Goal: Task Accomplishment & Management: Manage account settings

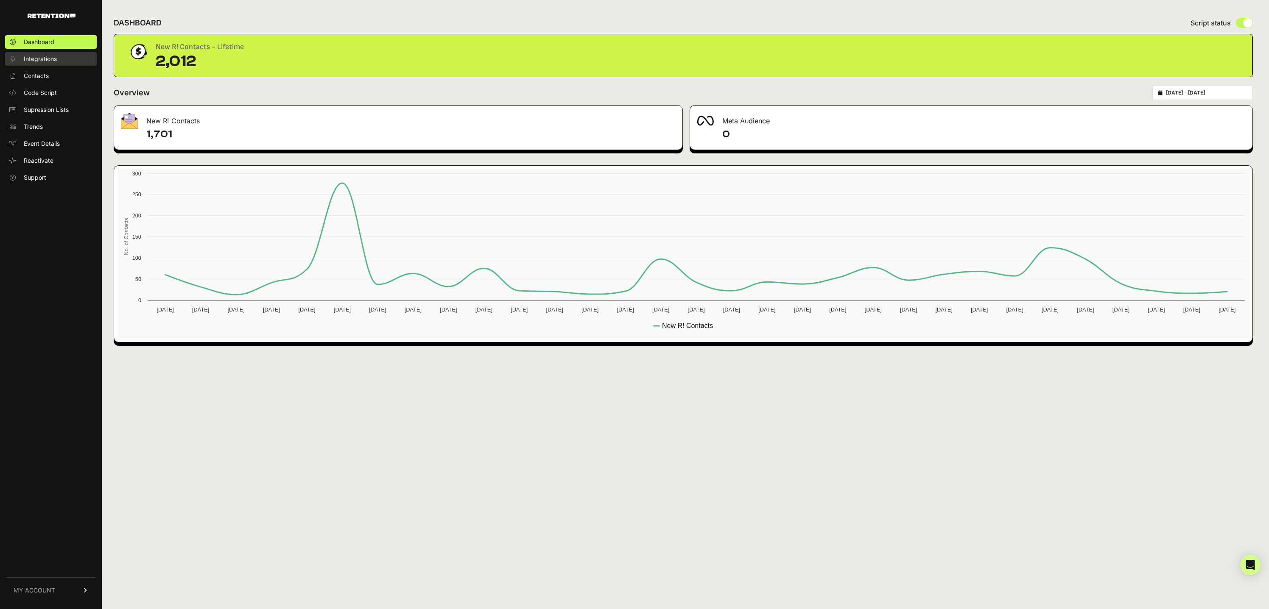
click at [31, 55] on span "Integrations" at bounding box center [40, 59] width 33 height 8
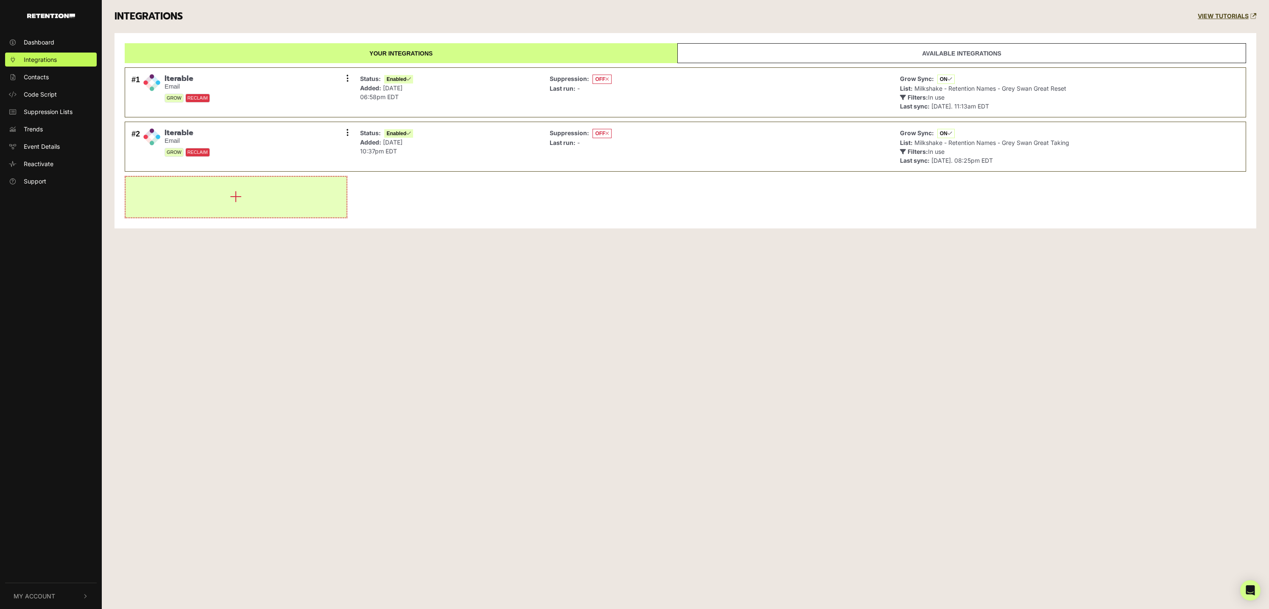
click at [265, 196] on button "button" at bounding box center [236, 197] width 221 height 41
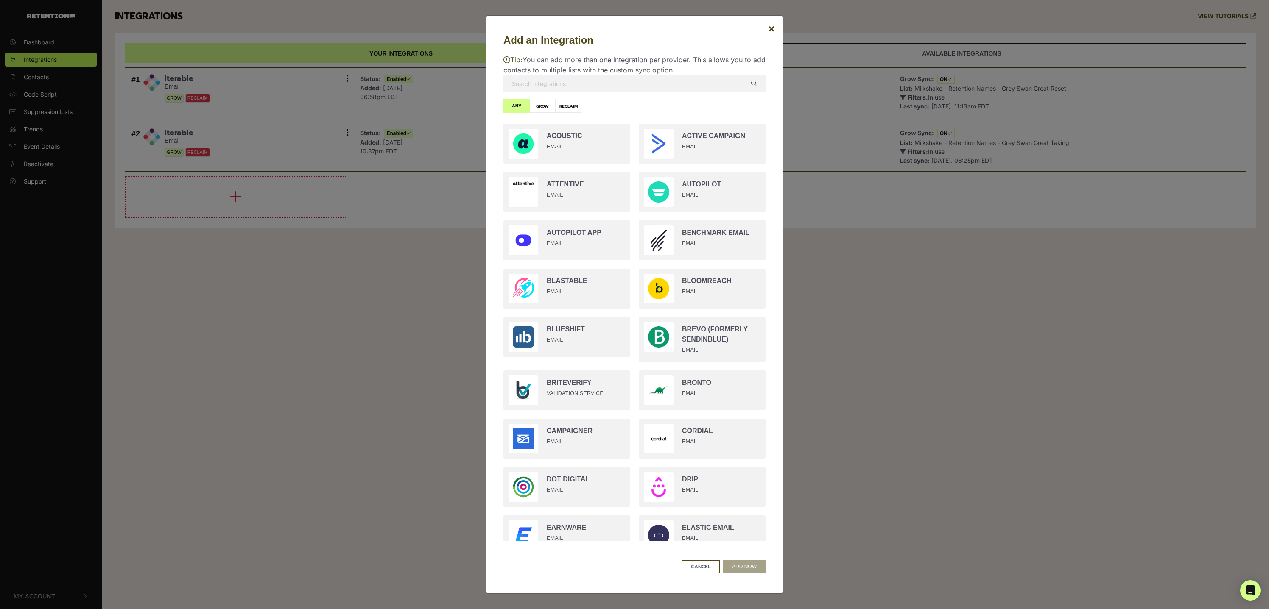
click at [601, 72] on p "Tip: You can add more than one integration per provider. This allows you to add…" at bounding box center [634, 65] width 262 height 20
click at [595, 81] on input "text" at bounding box center [634, 83] width 262 height 17
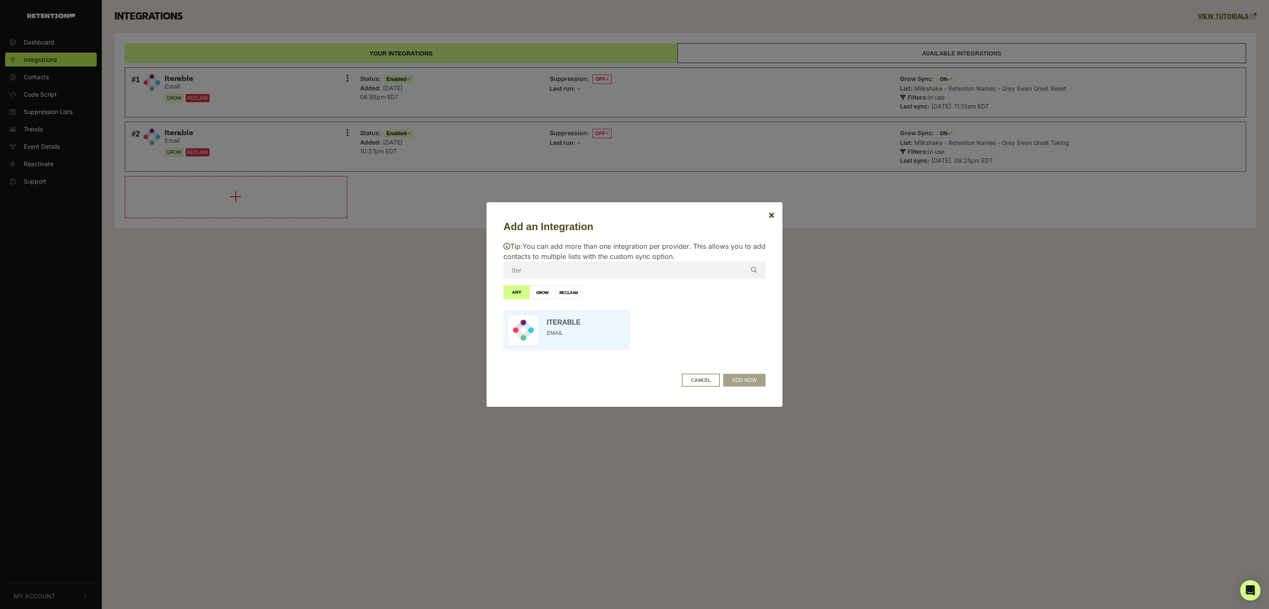
type input "Iter"
click at [574, 324] on input "radio" at bounding box center [566, 330] width 135 height 48
radio input "true"
click at [747, 381] on button "ADD NOW" at bounding box center [744, 380] width 42 height 13
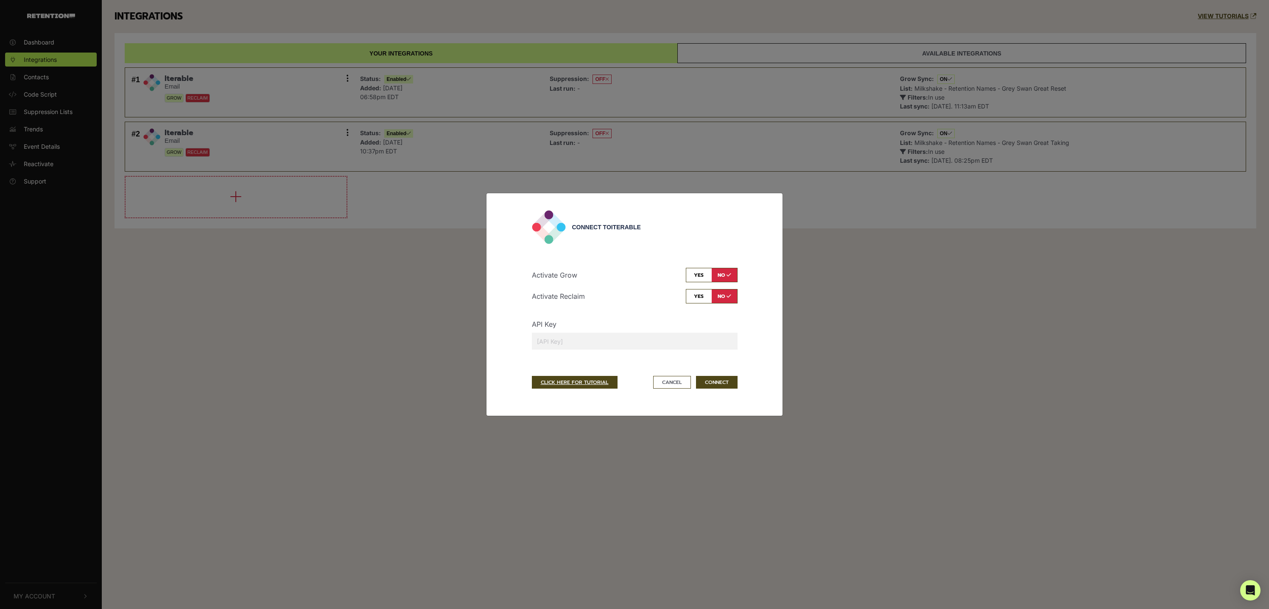
click at [692, 277] on input "checkbox" at bounding box center [712, 275] width 52 height 14
checkbox input "true"
click at [610, 345] on input "text" at bounding box center [635, 341] width 206 height 17
click at [667, 380] on button "Cancel" at bounding box center [672, 382] width 38 height 13
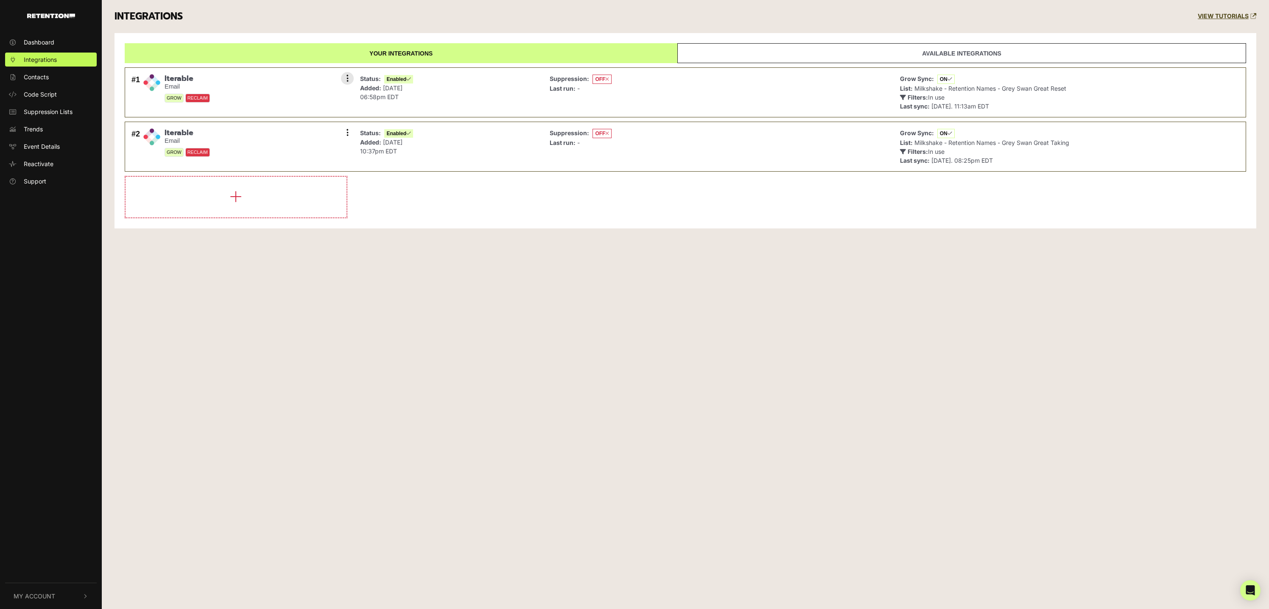
click at [245, 84] on div "#1 Iterable Email GROW RECLAIM Settings Sync History Disable Check credentials …" at bounding box center [240, 92] width 222 height 41
click at [348, 75] on icon at bounding box center [348, 78] width 2 height 8
click at [299, 80] on link "Settings" at bounding box center [295, 79] width 81 height 19
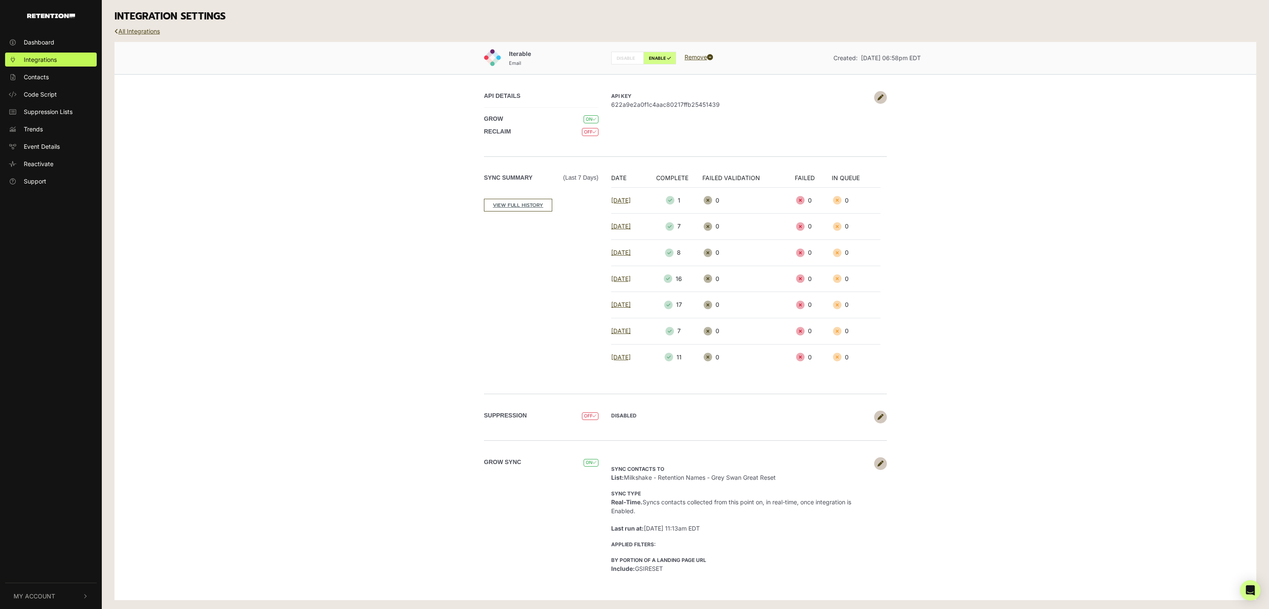
click at [678, 103] on span "622a9e2a0f1c4aac80217ffb25451439" at bounding box center [740, 104] width 259 height 9
copy span "622a9e2a0f1c4aac80217ffb25451439"
click at [130, 28] on link "All Integrations" at bounding box center [137, 31] width 45 height 7
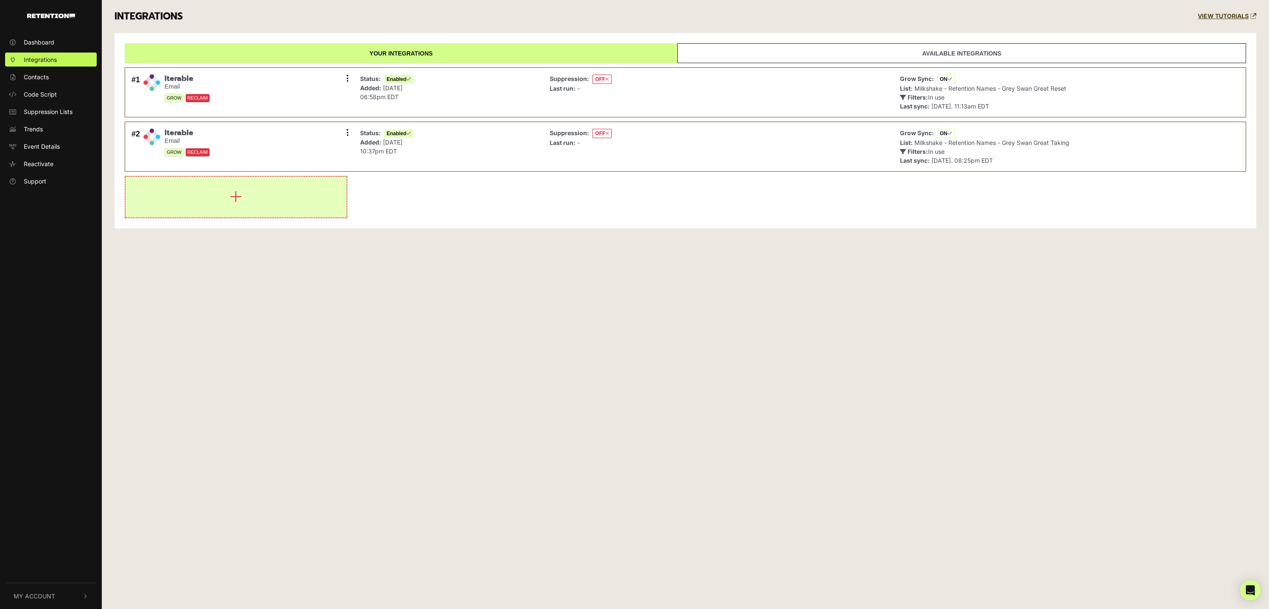
click at [241, 201] on icon "button" at bounding box center [236, 197] width 12 height 14
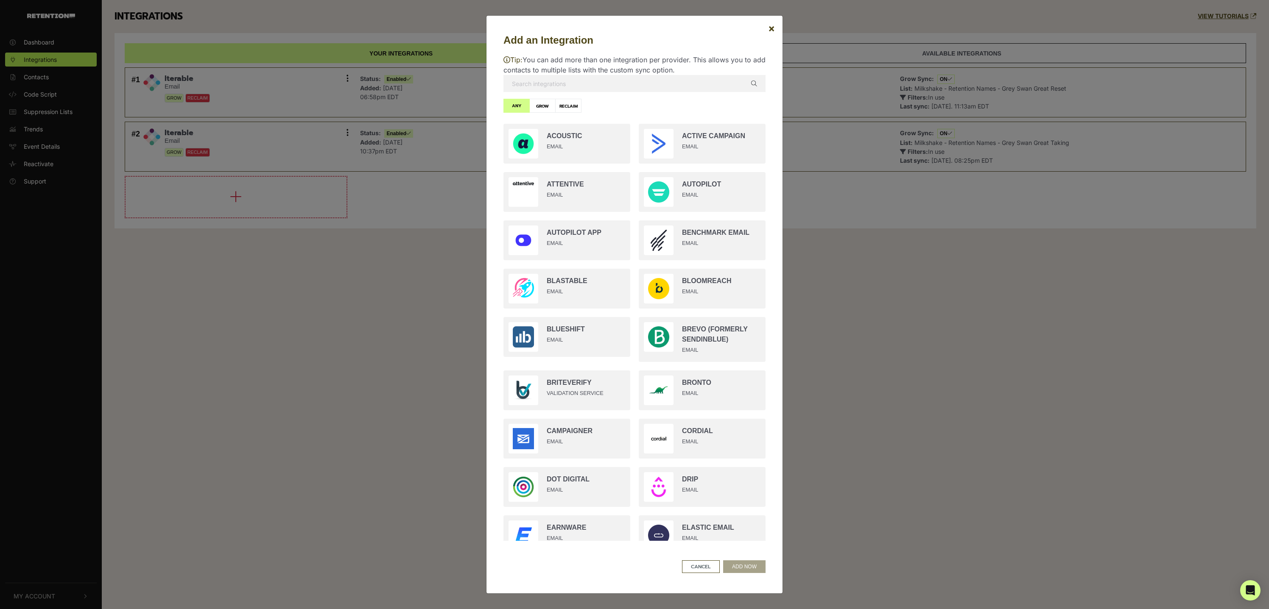
click at [570, 80] on input "text" at bounding box center [634, 83] width 262 height 17
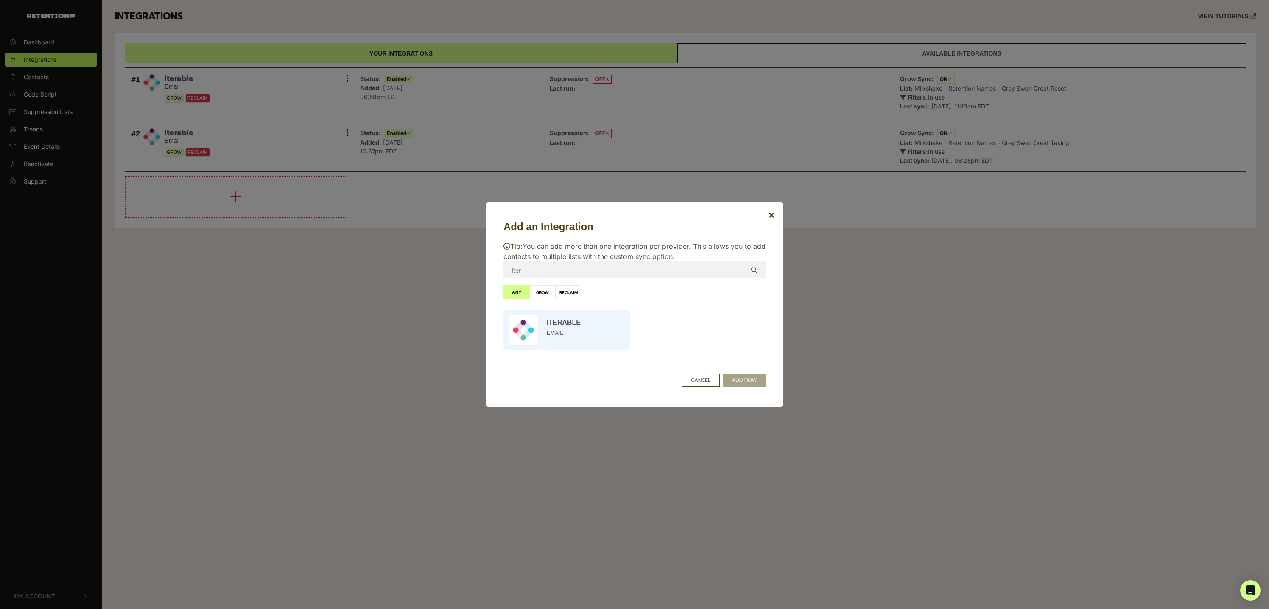
type input "iter"
click at [567, 344] on input "radio" at bounding box center [566, 330] width 135 height 48
radio input "true"
click at [755, 383] on button "ADD NOW" at bounding box center [744, 380] width 42 height 13
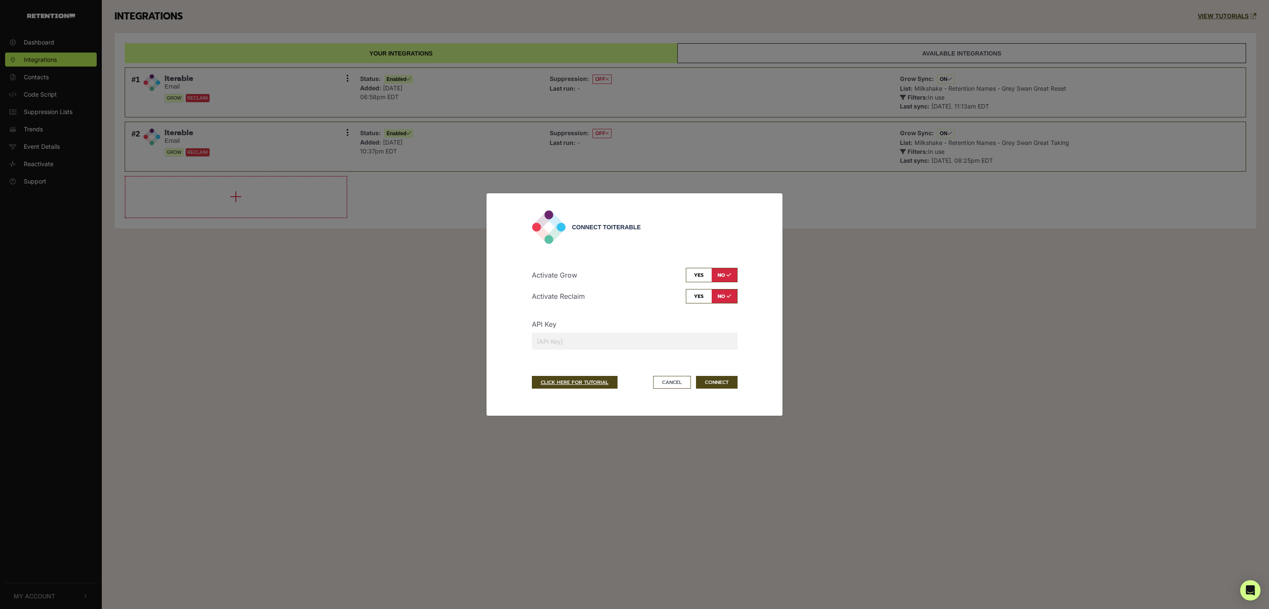
click at [712, 273] on input "checkbox" at bounding box center [712, 275] width 52 height 14
checkbox input "true"
click at [608, 344] on input "text" at bounding box center [635, 341] width 206 height 17
paste input "622a9e2a0f1c4aac80217ffb25451439"
type input "622a9e2a0f1c4aac80217ffb25451439"
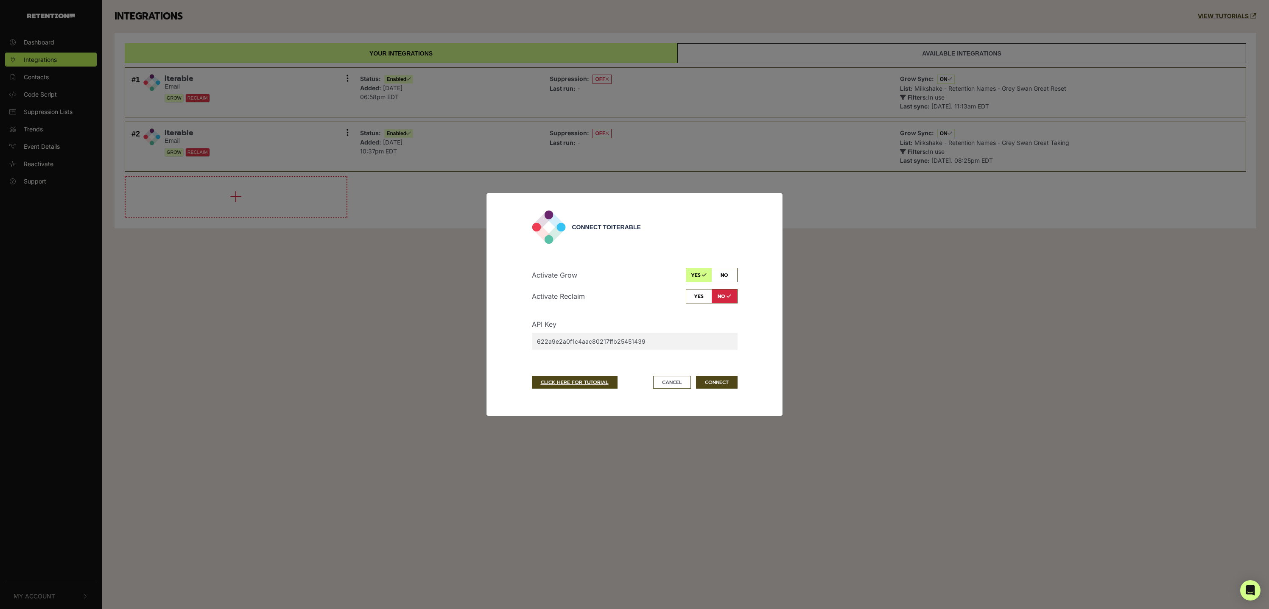
click at [649, 357] on div "Activate Grow yes no Activate Reclaim yes no API Key 622a9e2a0f1c4aac80217ffb25…" at bounding box center [635, 308] width 206 height 109
click at [725, 385] on button "CONNECT" at bounding box center [717, 382] width 42 height 13
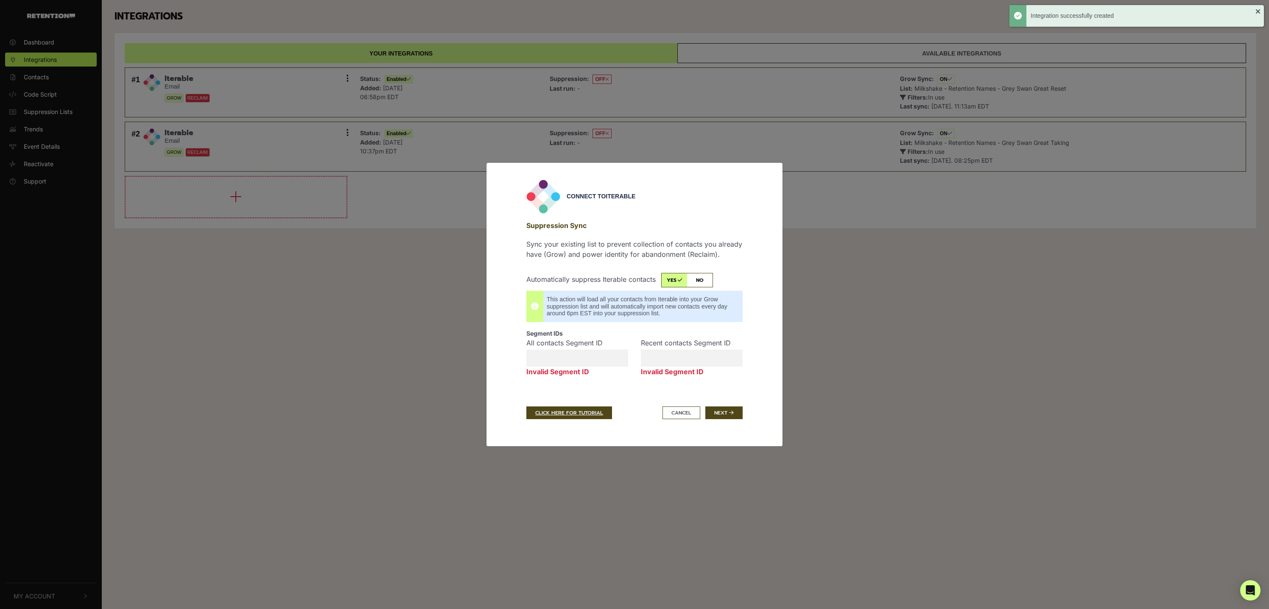
click at [560, 355] on input "All contacts Segment ID Invalid Segment ID" at bounding box center [577, 358] width 102 height 17
click at [702, 276] on input "checkbox" at bounding box center [687, 280] width 52 height 14
checkbox input "false"
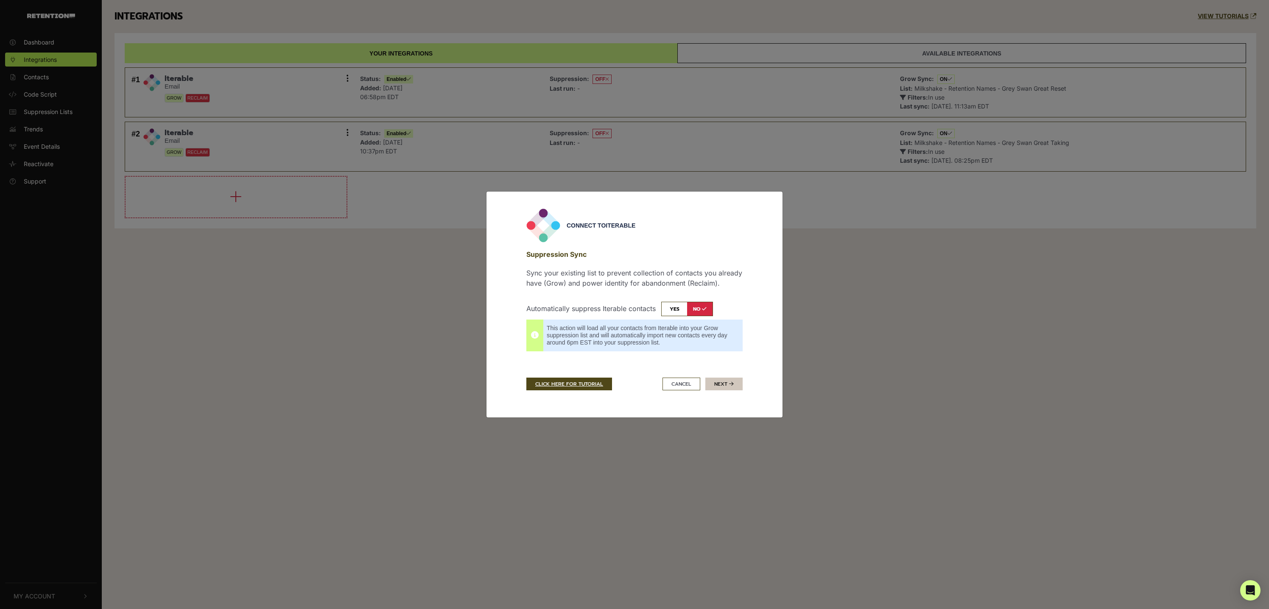
click at [724, 387] on button "Next" at bounding box center [723, 384] width 37 height 13
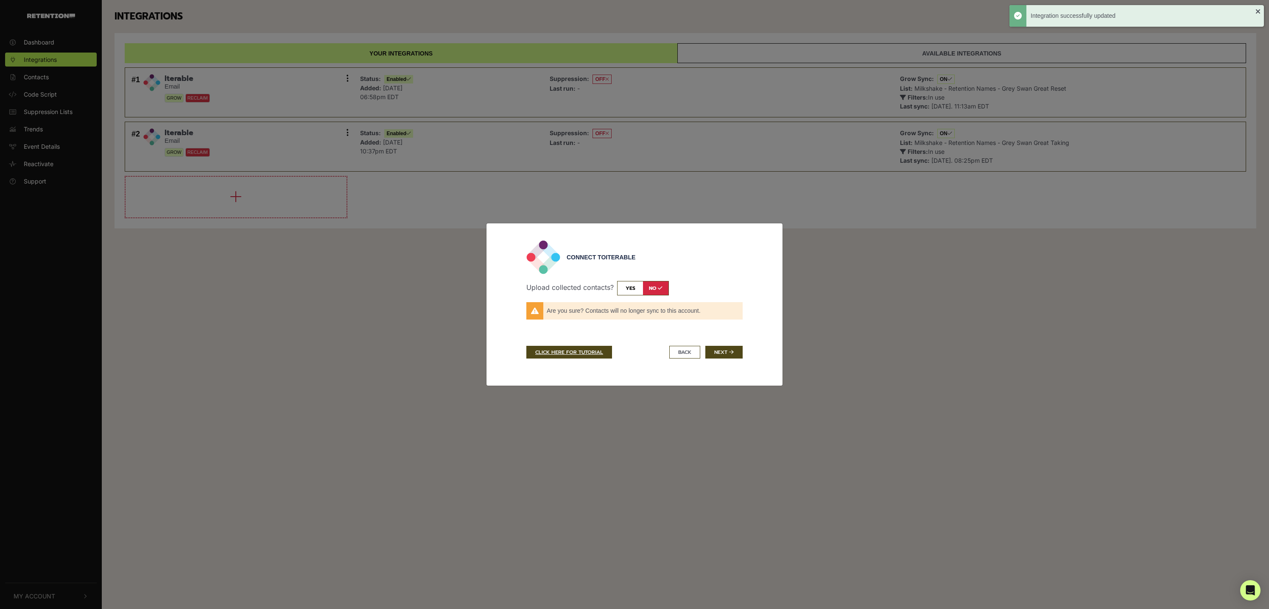
click at [626, 288] on input "checkbox" at bounding box center [643, 288] width 52 height 14
checkbox input "true"
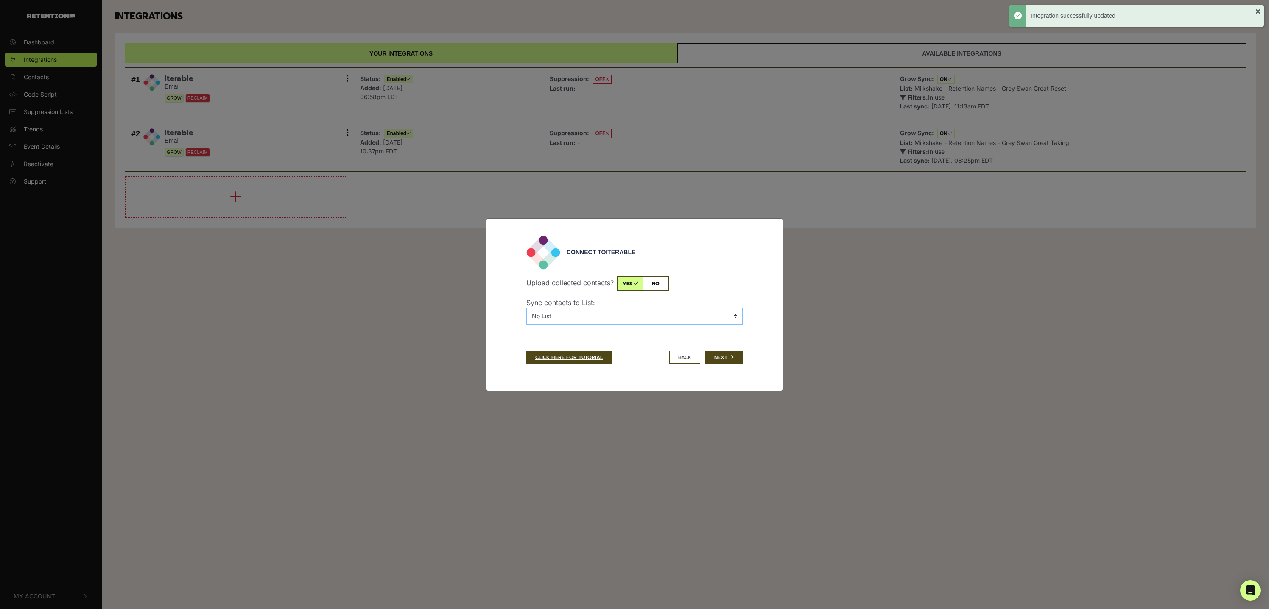
click at [571, 323] on select "No List BHSMS Sign Up Post Purchase Cart Abandons Test List - Banyan CIR - 10F …" at bounding box center [634, 316] width 216 height 17
select select "6889885,Milkshake - Retention Names - IKA Starlink"
click at [526, 308] on select "No List BHSMS Sign Up Post Purchase Cart Abandons Test List - Banyan CIR - 10F …" at bounding box center [634, 316] width 216 height 17
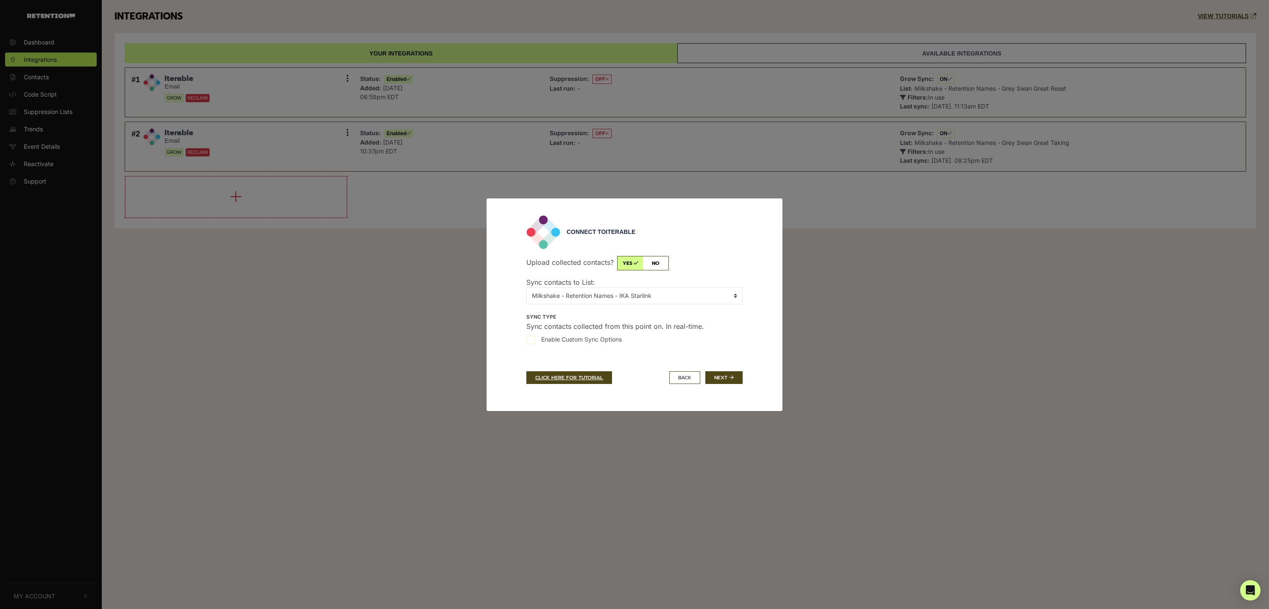
drag, startPoint x: 727, startPoint y: 380, endPoint x: 635, endPoint y: 367, distance: 92.4
click at [650, 398] on div "Connect to Iterable Upload collected contacts? yes no Sync contacts to List: No…" at bounding box center [634, 305] width 297 height 214
click at [618, 349] on div "Enable Custom Sync Options Filter by Email Domain Enter email domains that you …" at bounding box center [634, 343] width 216 height 17
drag, startPoint x: 599, startPoint y: 342, endPoint x: 586, endPoint y: 341, distance: 13.2
click at [599, 342] on span "Enable Custom Sync Options" at bounding box center [581, 339] width 81 height 9
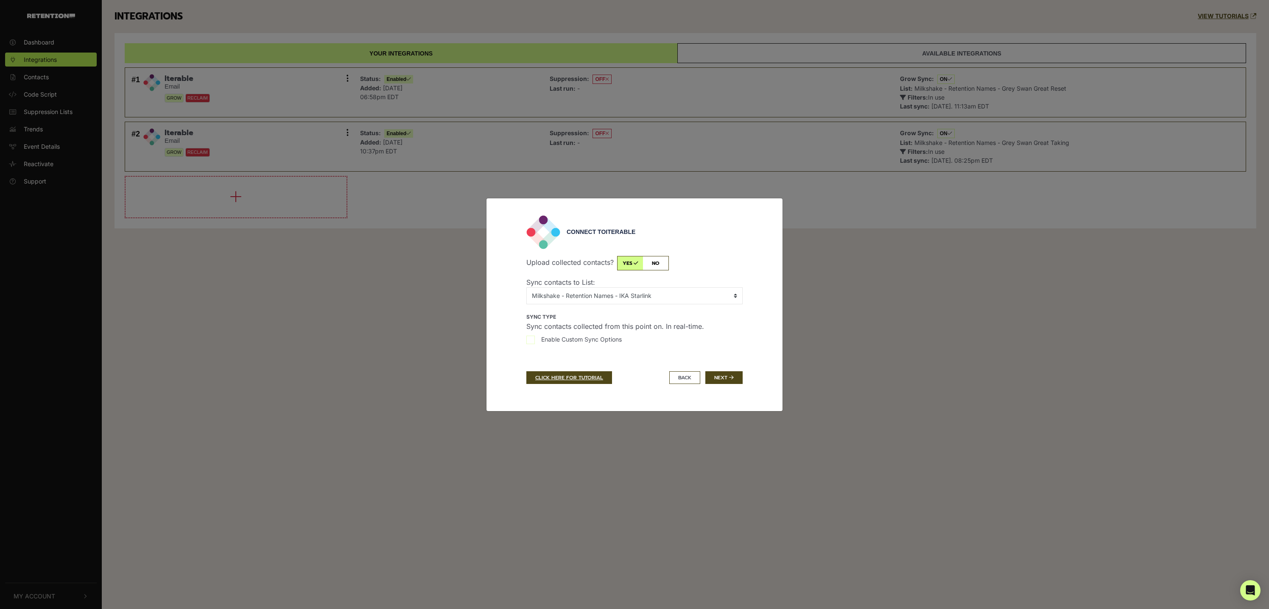
click at [535, 342] on input "Enable Custom Sync Options" at bounding box center [530, 340] width 8 height 8
checkbox input "true"
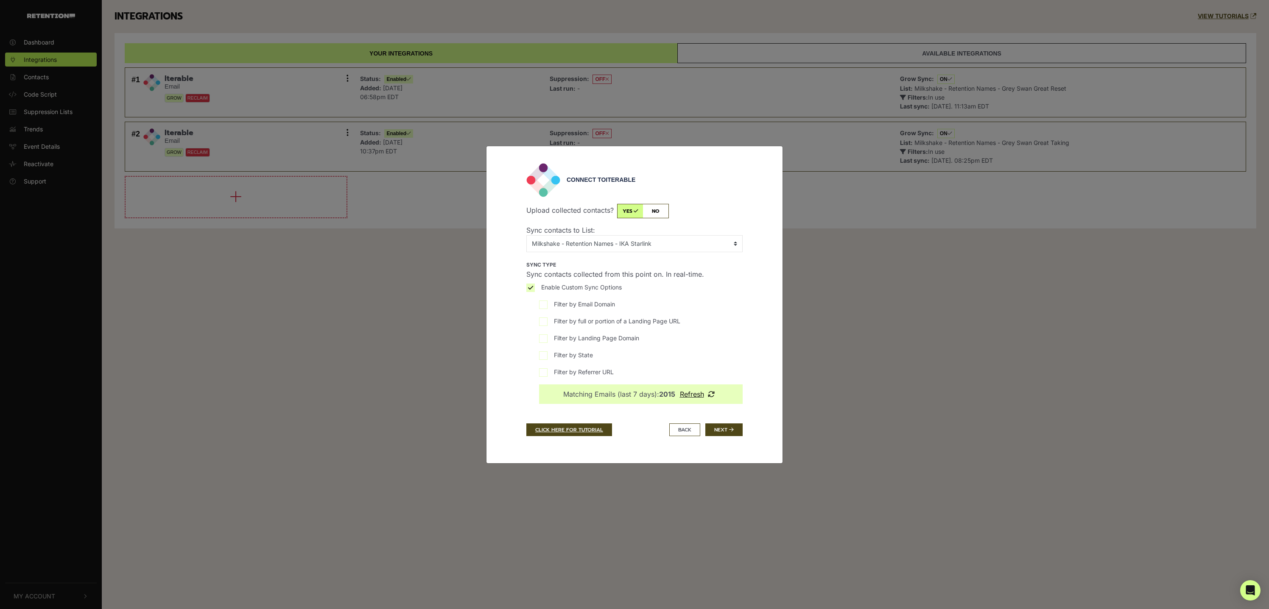
click at [527, 281] on div "Sync type Sync contacts collected from this point on. In real-time." at bounding box center [634, 271] width 216 height 24
click at [545, 372] on input "Filter by Referrer URL" at bounding box center [543, 373] width 8 height 8
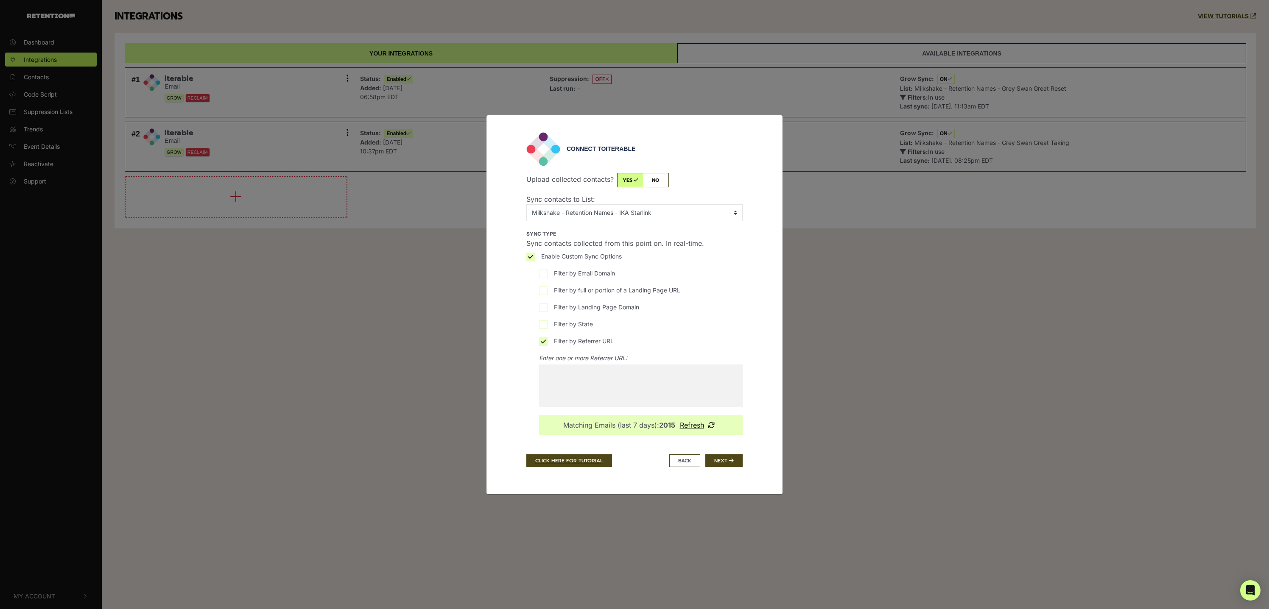
click at [584, 373] on input "search" at bounding box center [589, 372] width 100 height 14
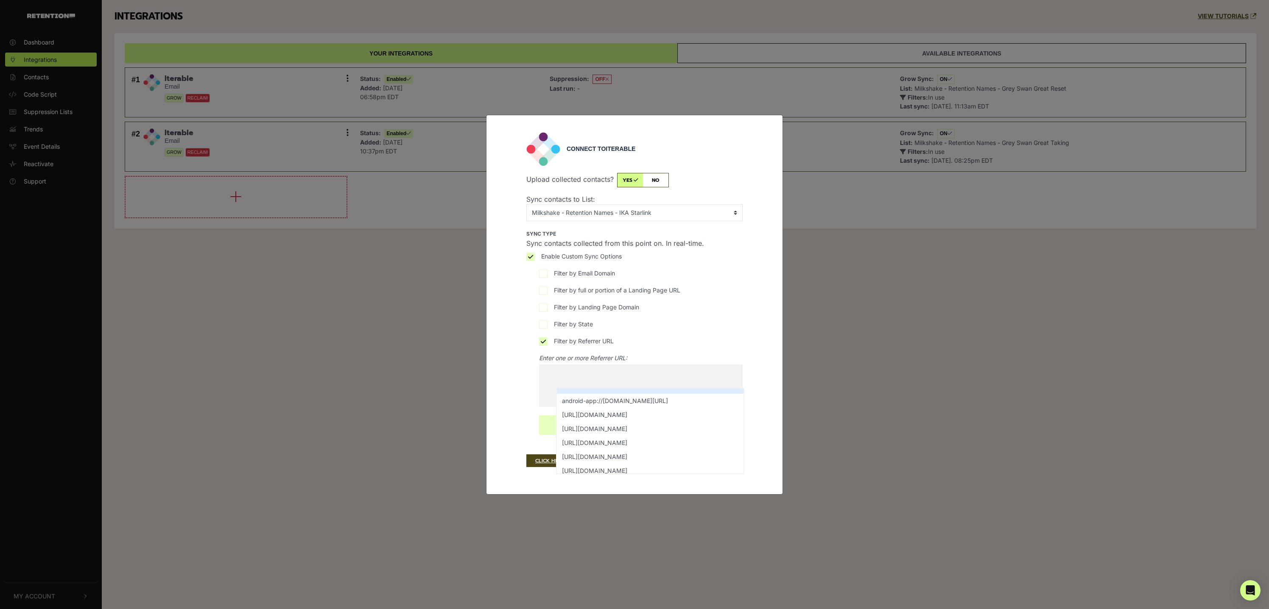
click at [547, 339] on input "Filter by Referrer URL" at bounding box center [543, 342] width 8 height 8
checkbox input "false"
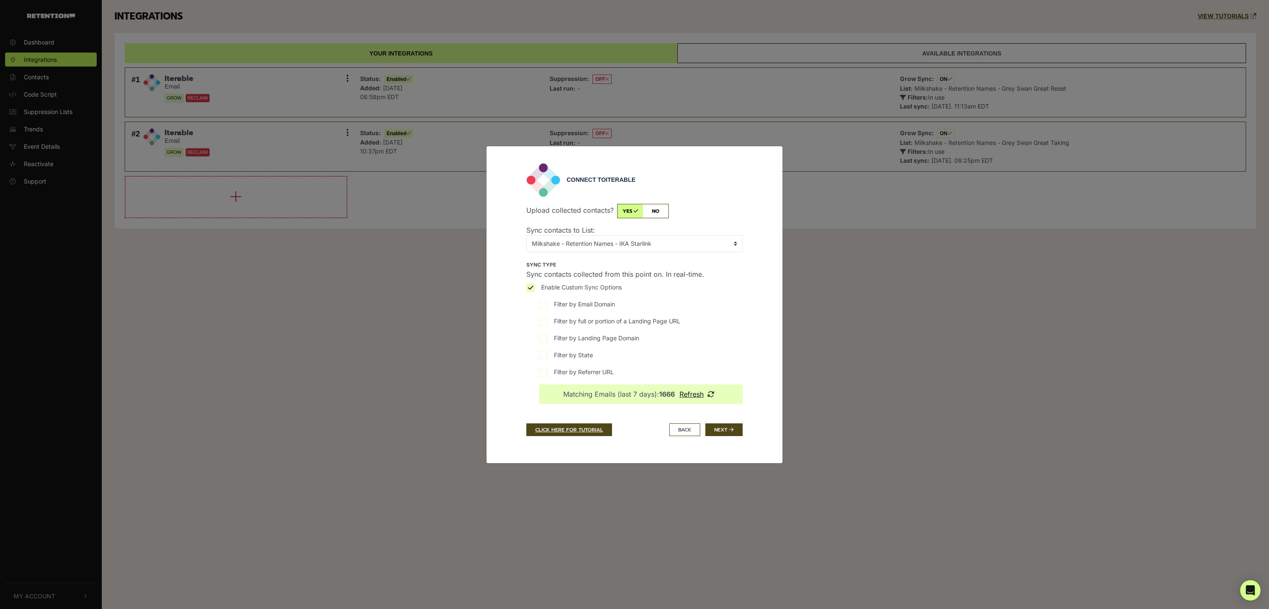
click at [546, 320] on input "Filter by full or portion of a Landing Page URL" at bounding box center [543, 322] width 8 height 8
checkbox input "true"
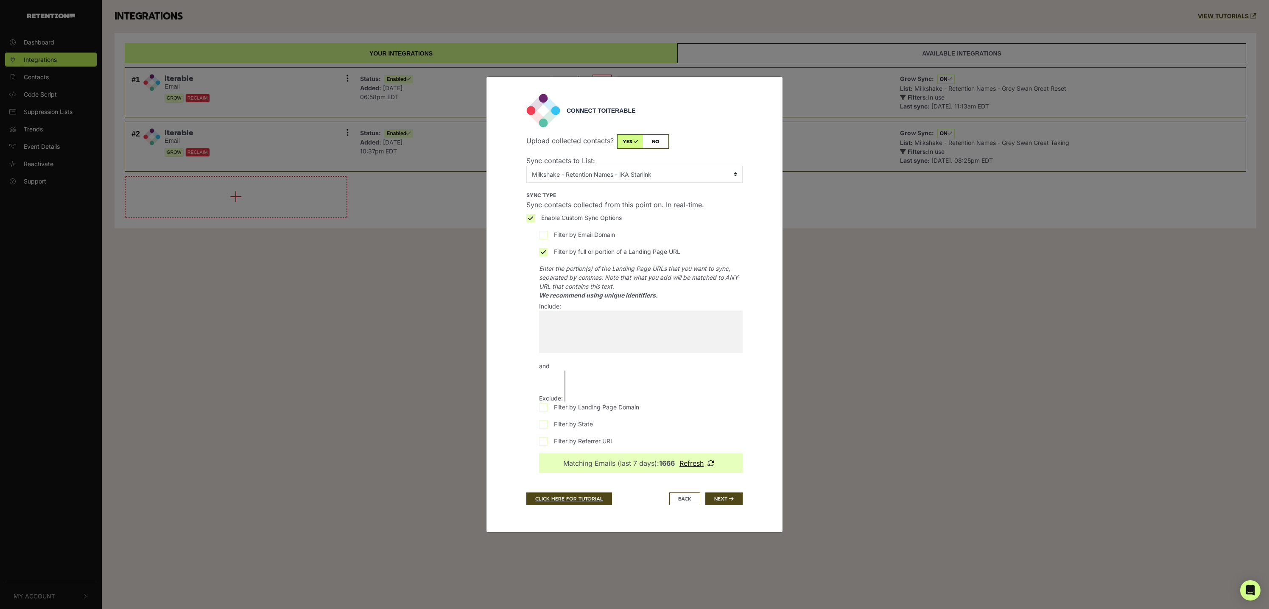
click at [583, 340] on span at bounding box center [641, 332] width 204 height 42
click at [584, 319] on input "search" at bounding box center [589, 318] width 100 height 14
paste input "/p/WMC-IKASTL25"
type input "/p/WMC-IKASTL25"
select select "/p/WMC-IKASTL25"
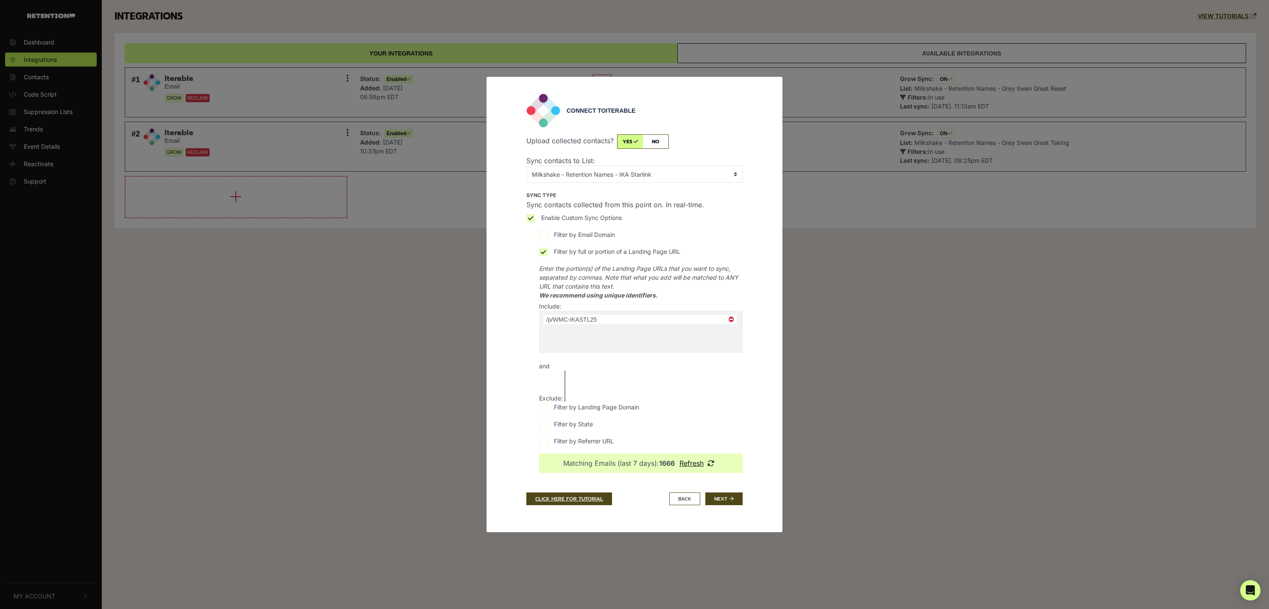
click at [693, 289] on em "Enter the portion(s) of the Landing Page URLs that you want to sync, separated …" at bounding box center [641, 282] width 204 height 36
click at [728, 500] on button "Next" at bounding box center [723, 499] width 37 height 13
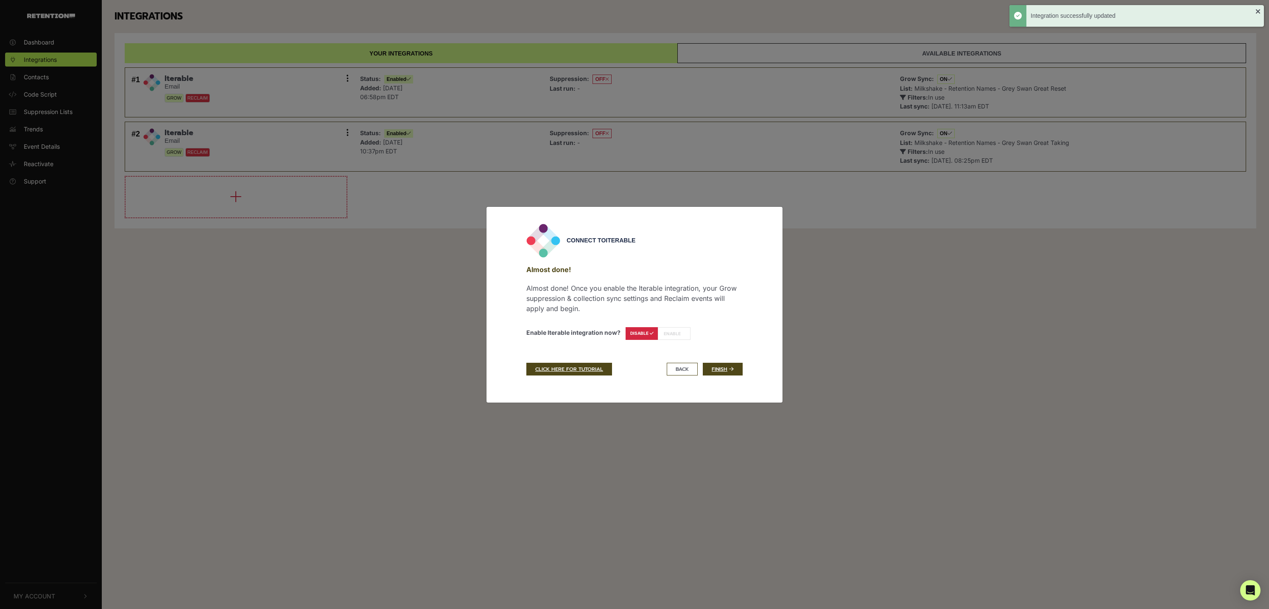
click at [671, 330] on label "ENABLE" at bounding box center [674, 333] width 33 height 13
click at [671, 331] on label "ENABLE" at bounding box center [674, 333] width 33 height 13
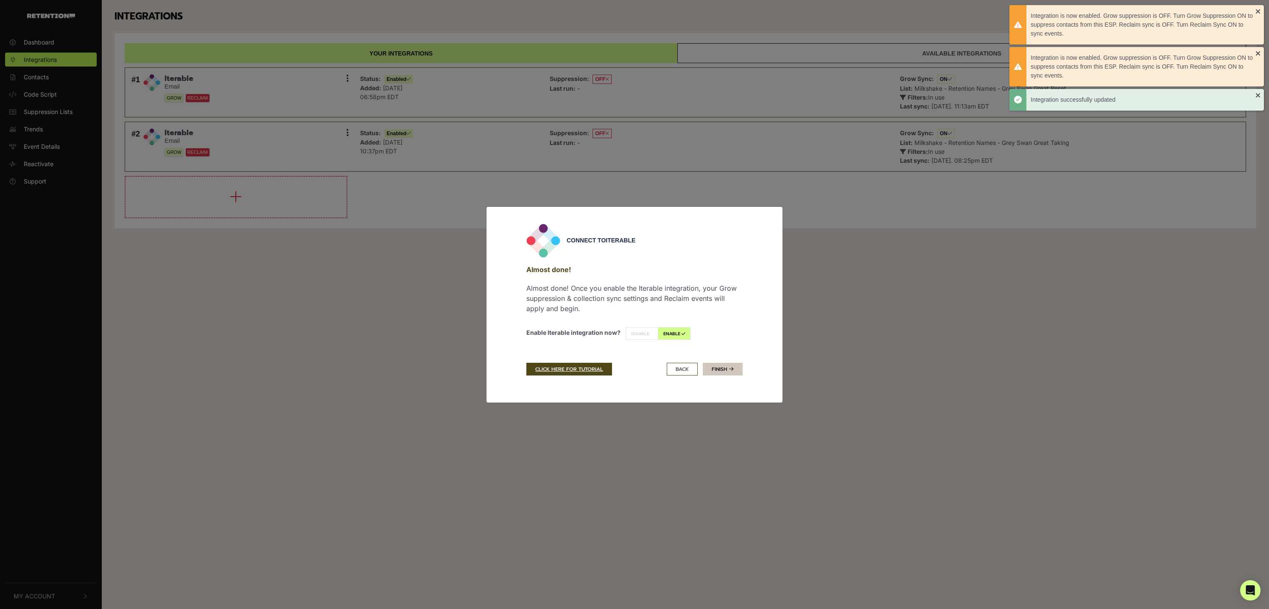
click at [719, 369] on link "Finish" at bounding box center [723, 369] width 40 height 13
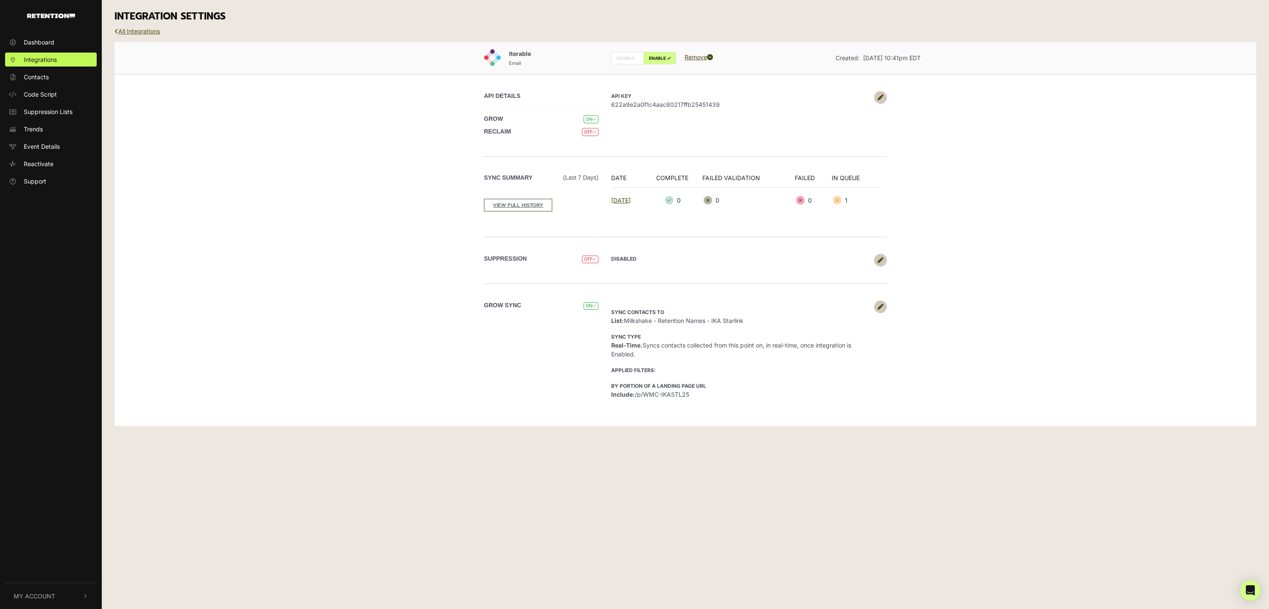
click at [137, 31] on link "All Integrations" at bounding box center [137, 31] width 45 height 7
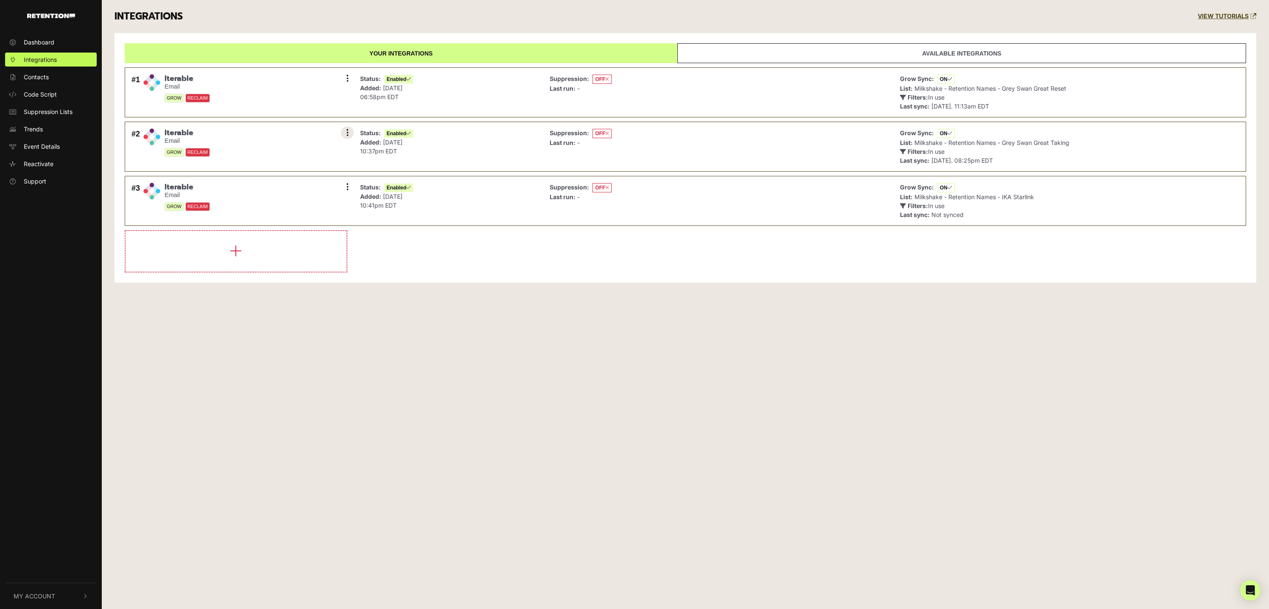
click at [349, 131] on button at bounding box center [347, 132] width 13 height 13
click at [289, 132] on link "Settings" at bounding box center [295, 133] width 81 height 19
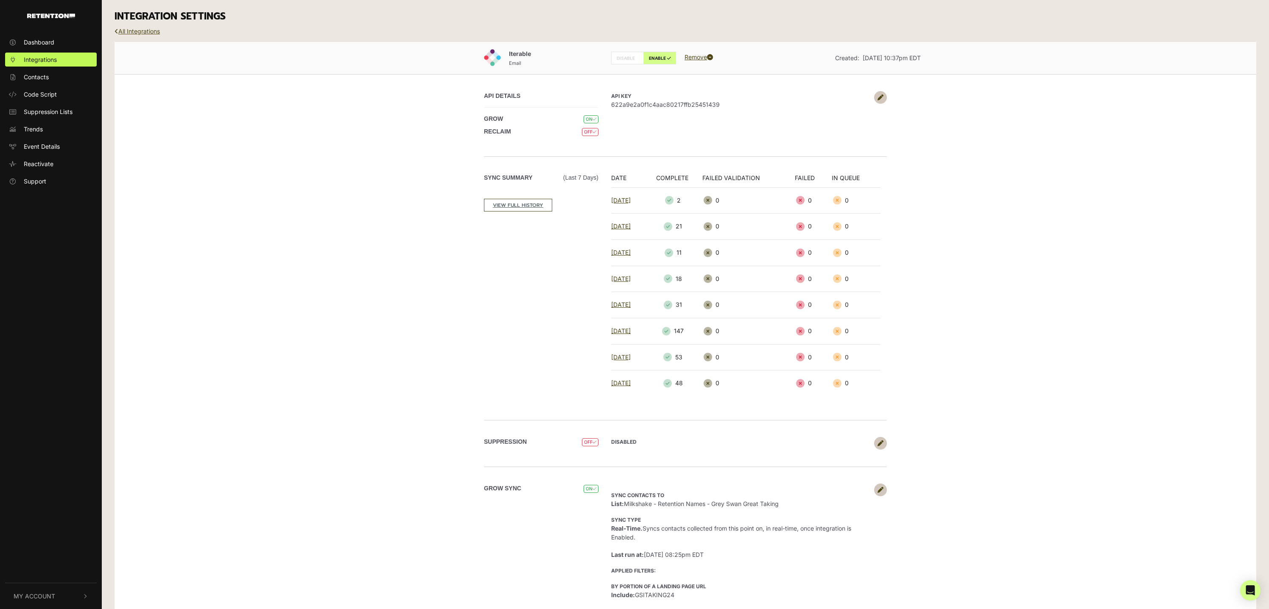
scroll to position [22, 0]
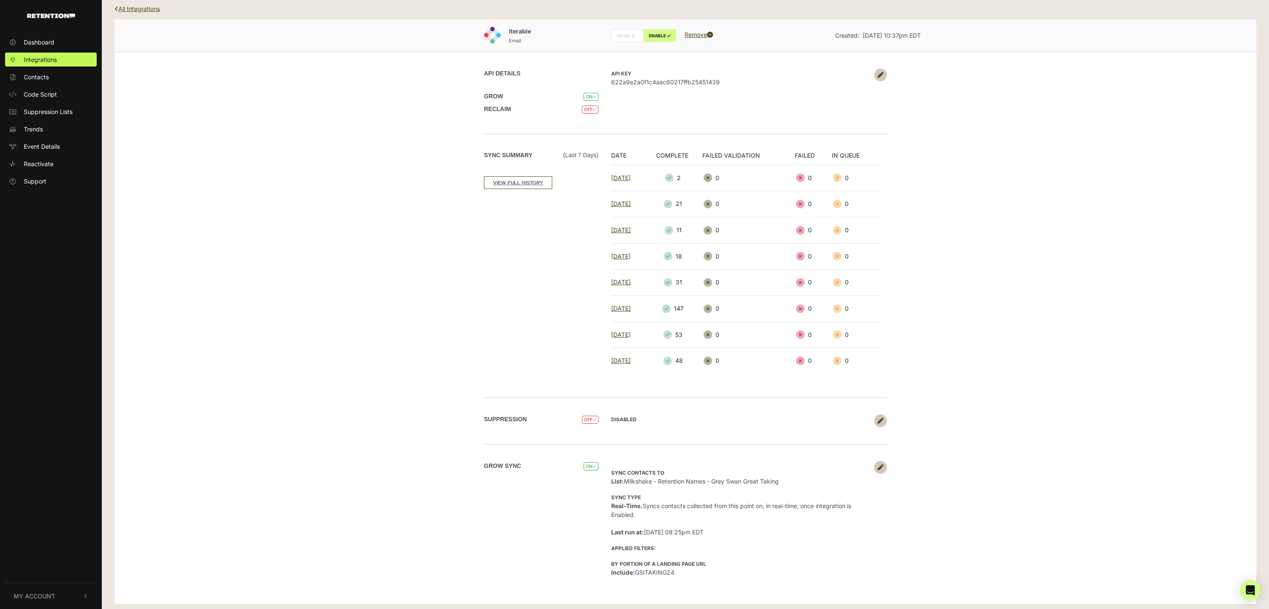
click at [137, 8] on link "All Integrations" at bounding box center [137, 8] width 45 height 7
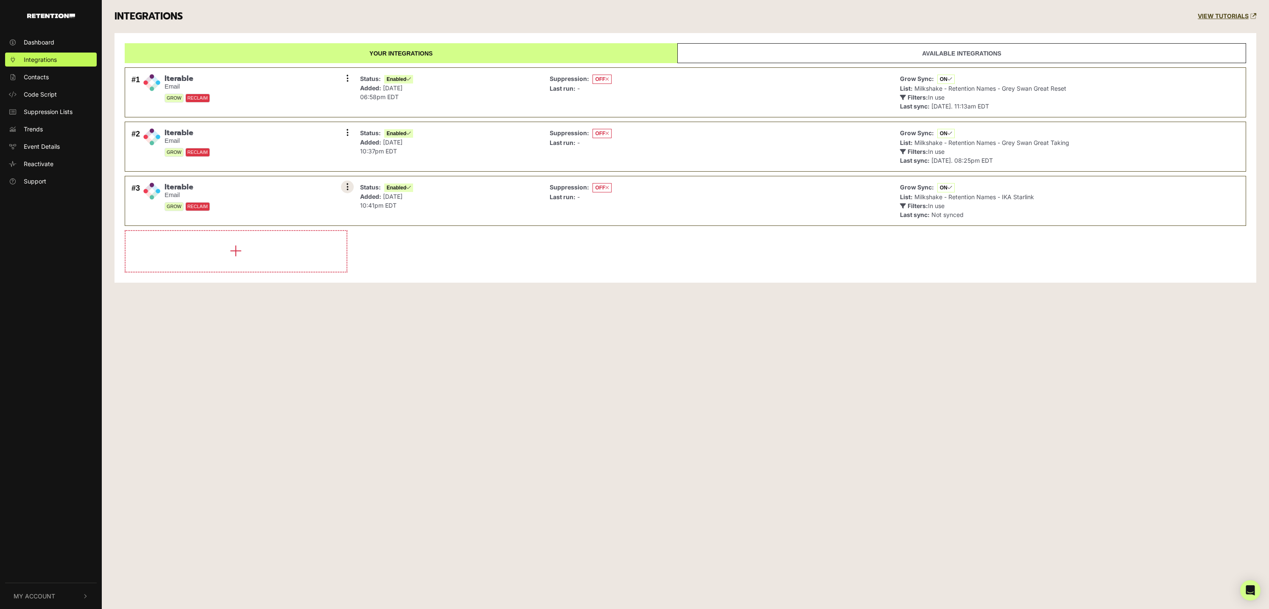
click at [342, 186] on button at bounding box center [347, 187] width 13 height 13
click at [285, 188] on link "Settings" at bounding box center [295, 188] width 81 height 19
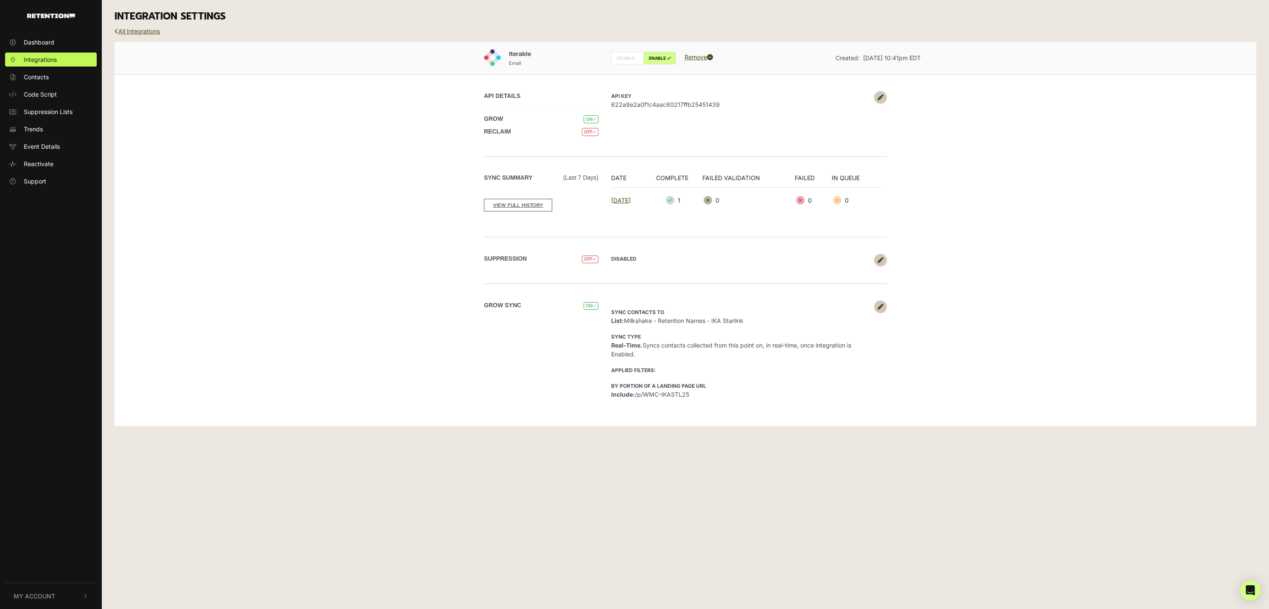
click at [878, 308] on icon at bounding box center [881, 307] width 6 height 6
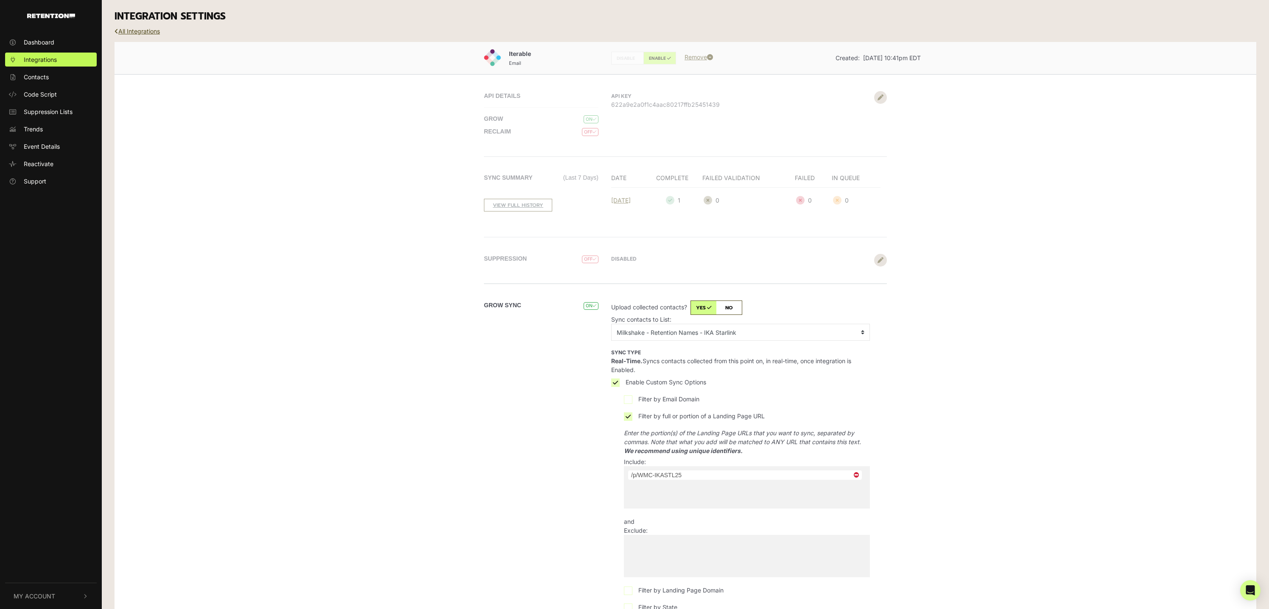
drag, startPoint x: 643, startPoint y: 475, endPoint x: 643, endPoint y: 483, distance: 8.5
click at [643, 477] on li "× /p/WMC-IKASTL25" at bounding box center [745, 475] width 234 height 9
type input "WM"
type input "WMC"
type input "WMC-"
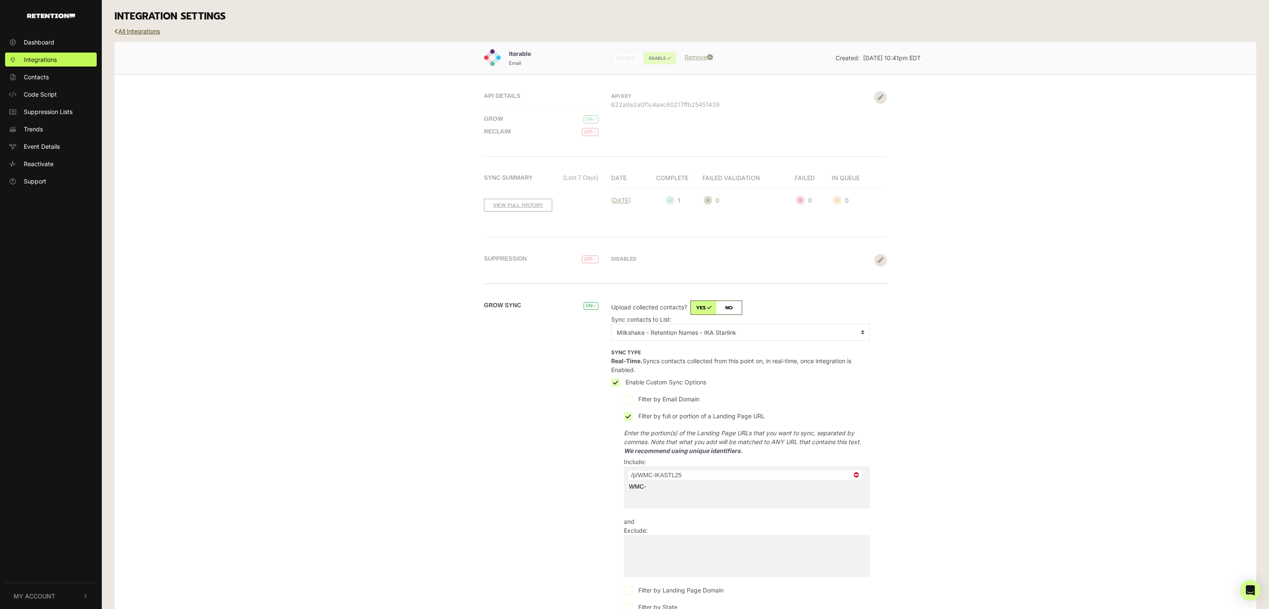
type input "WMC-I"
type input "WMC-IK"
type input "WMC-IKA"
type input "WMC-IKAS"
type input "WMC-IKAST"
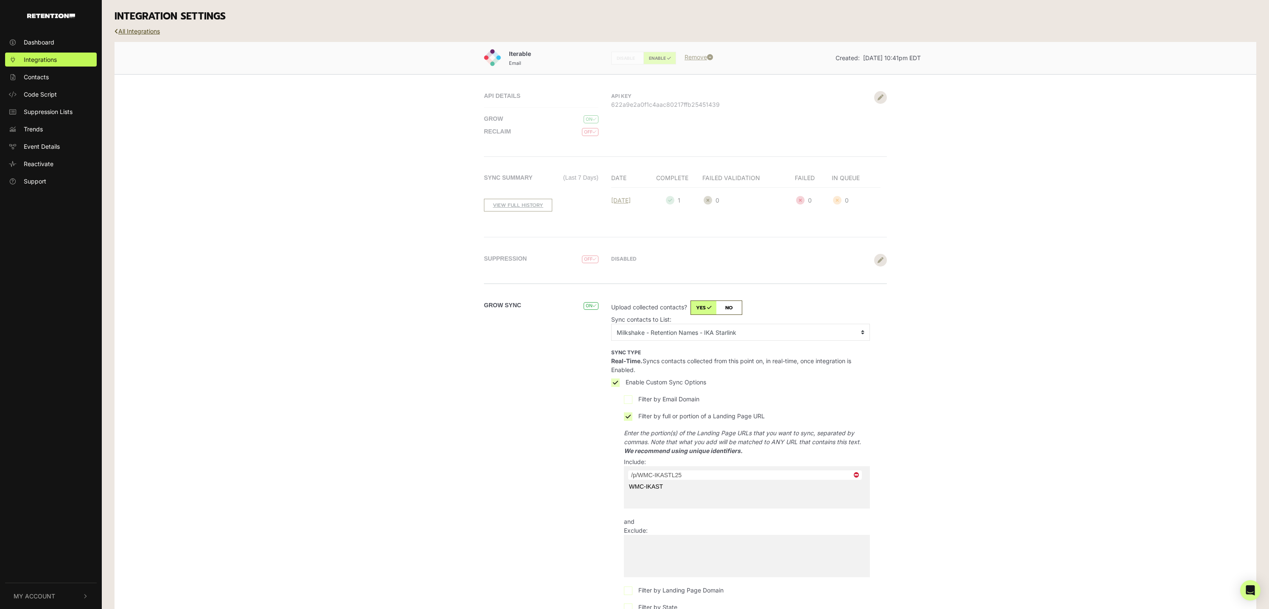
type input "WMC-IKASTL"
type input "WMC-IKASTL2"
type input "WMC-IKASTL25"
click at [651, 484] on input "search" at bounding box center [674, 487] width 100 height 14
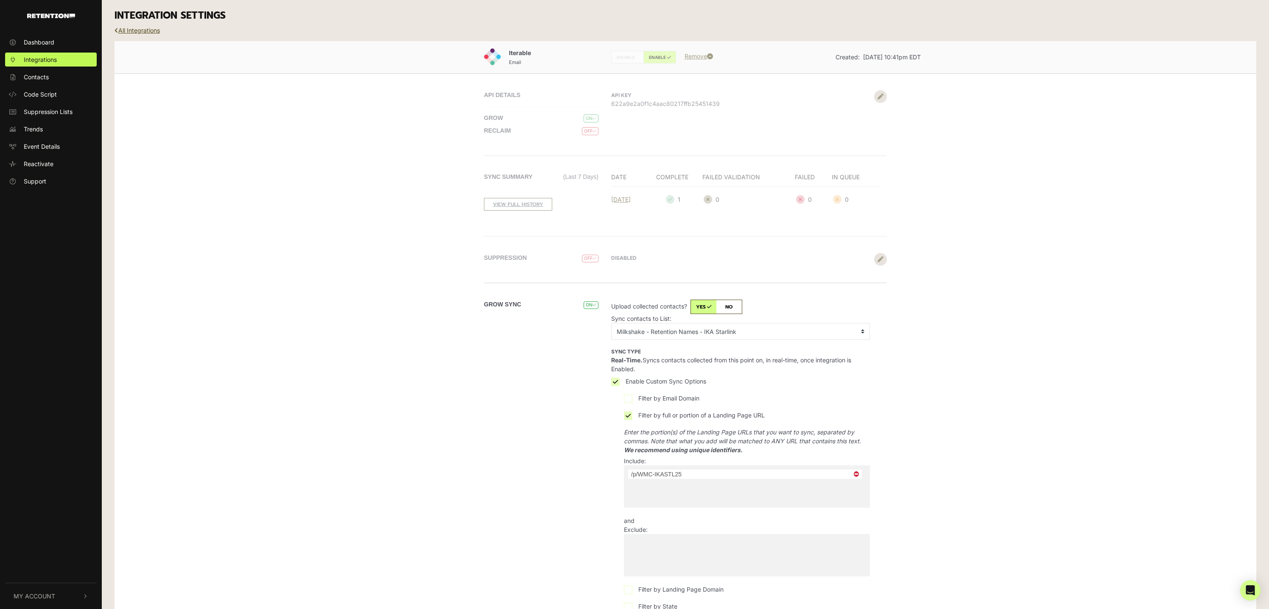
click at [857, 473] on span "×" at bounding box center [856, 474] width 10 height 8
select select
type input "WMC"
type input "WMC-"
type input "WMC-IK"
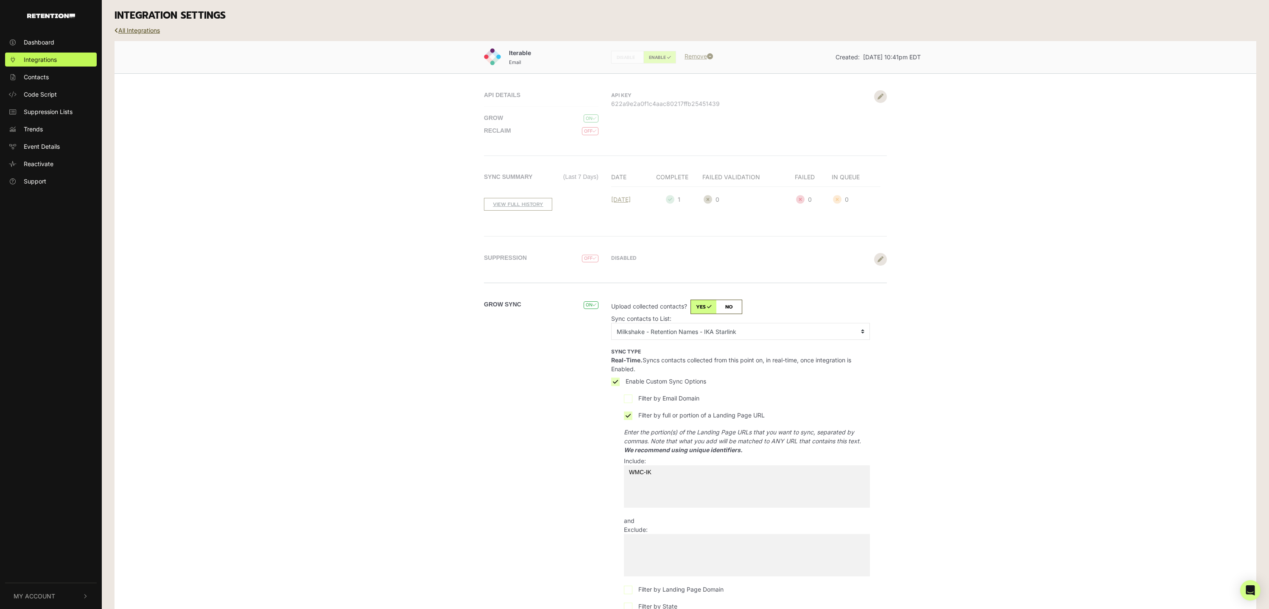
type input "WMC-IKA"
type input "WMC-IKAS"
type input "WMC-IKAST"
type input "WMC-IKASTL"
select select "WMC-IKASTL"
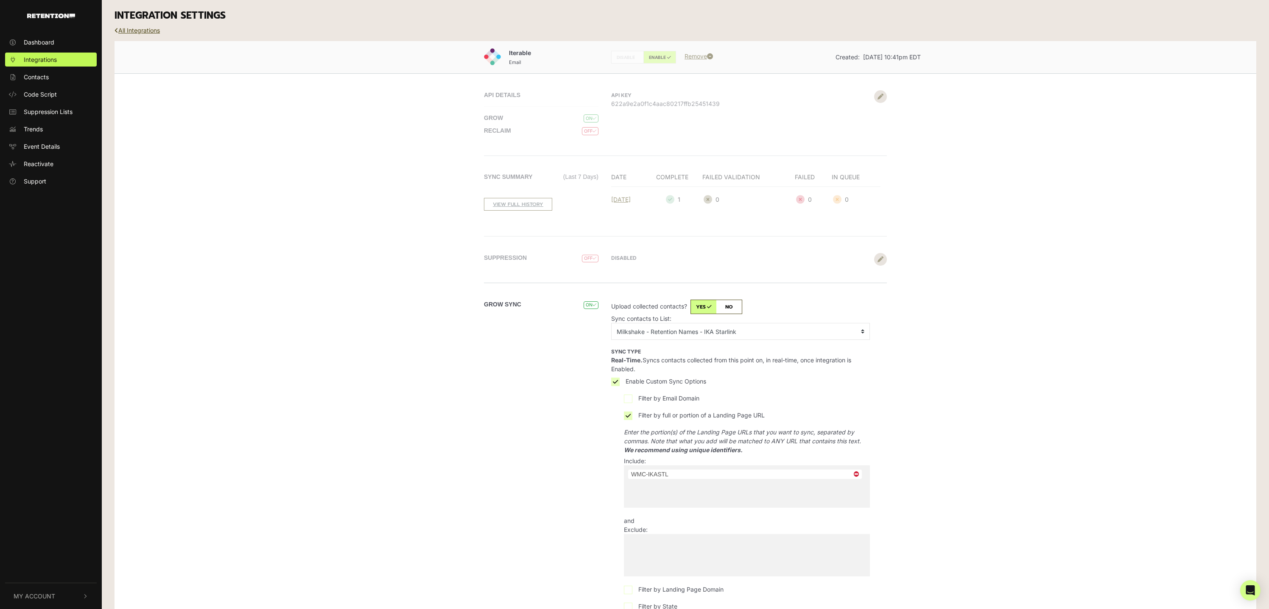
drag, startPoint x: 856, startPoint y: 470, endPoint x: 843, endPoint y: 472, distance: 13.2
click at [853, 470] on span "×" at bounding box center [856, 474] width 10 height 8
click at [769, 482] on span at bounding box center [747, 487] width 246 height 42
select select "/p/WMC-IKASTL25"
type input "WMC-IKASTL25"
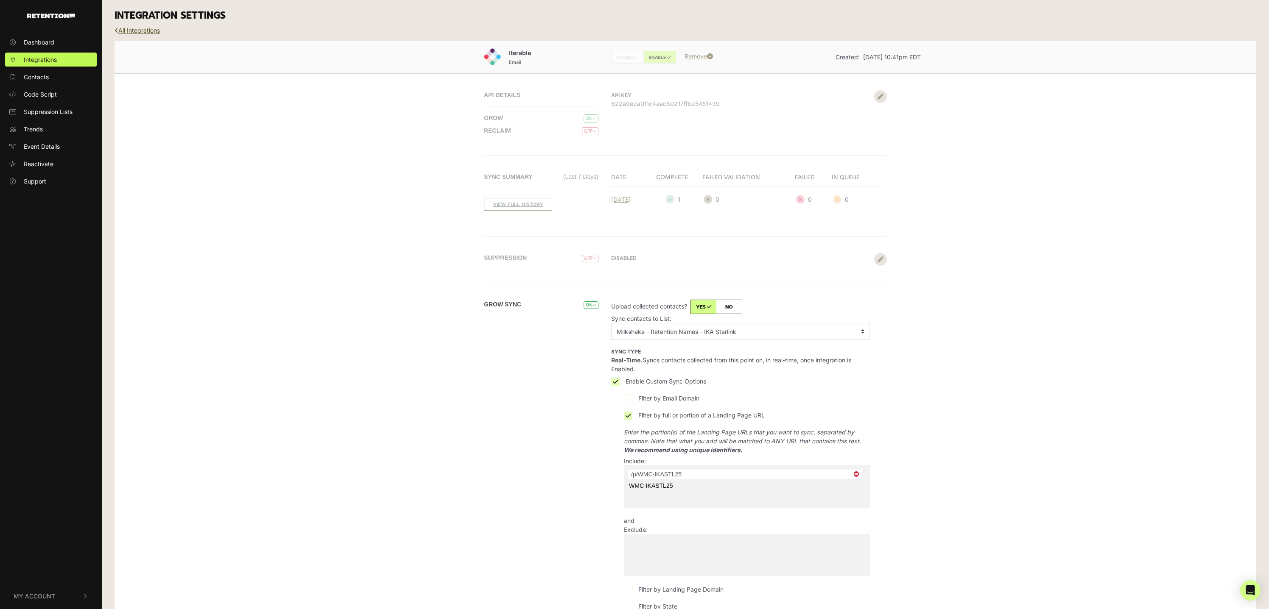
drag, startPoint x: 858, startPoint y: 473, endPoint x: 748, endPoint y: 481, distance: 111.0
click at [858, 473] on span "×" at bounding box center [856, 474] width 10 height 8
select select
click at [712, 479] on span at bounding box center [747, 487] width 246 height 42
select select "/p/WMC-IKASTL25"
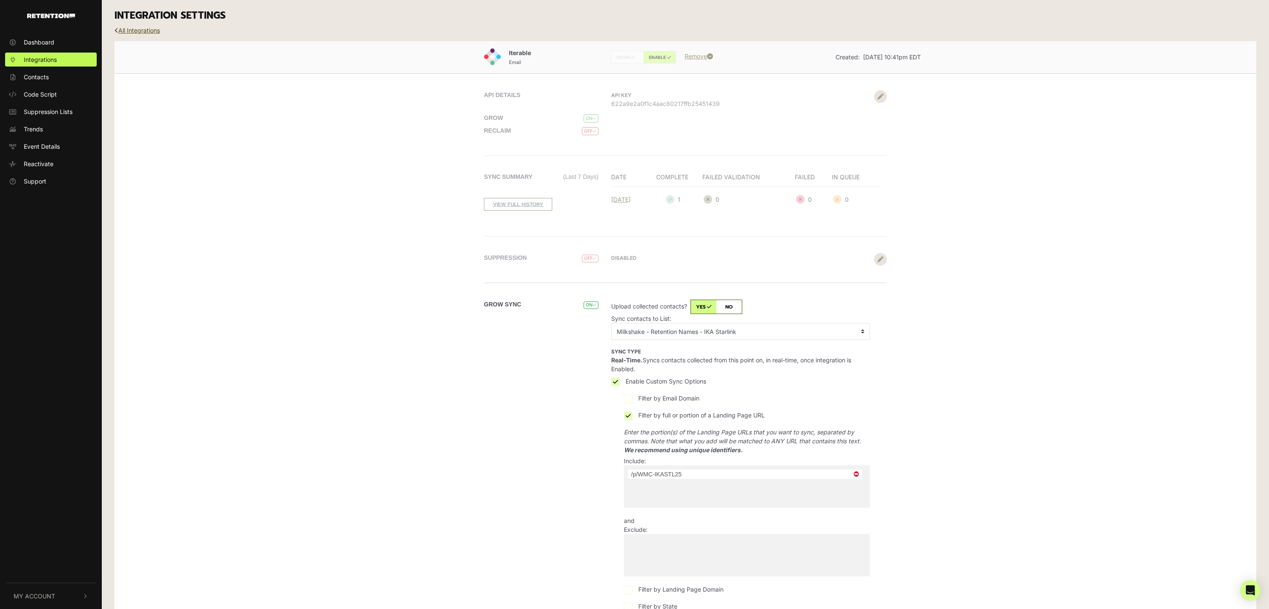
drag, startPoint x: 856, startPoint y: 474, endPoint x: 806, endPoint y: 476, distance: 50.1
click at [856, 474] on span "×" at bounding box center [856, 474] width 10 height 8
select select
type input "WMC-IKASTL25"
select select "/p/WMC-IKASTL25"
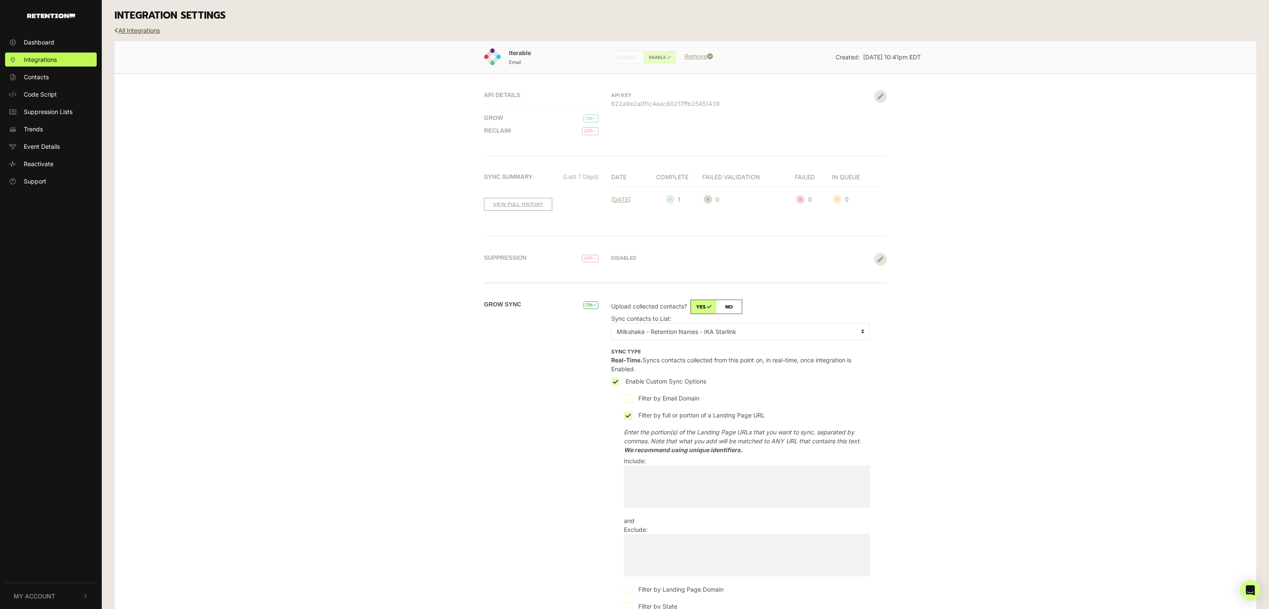
click at [948, 474] on div "Iterable Email DISABLE ENABLE Remove Created: Sep 2, 2025 10:41pm EDT API DETAI…" at bounding box center [686, 376] width 1142 height 671
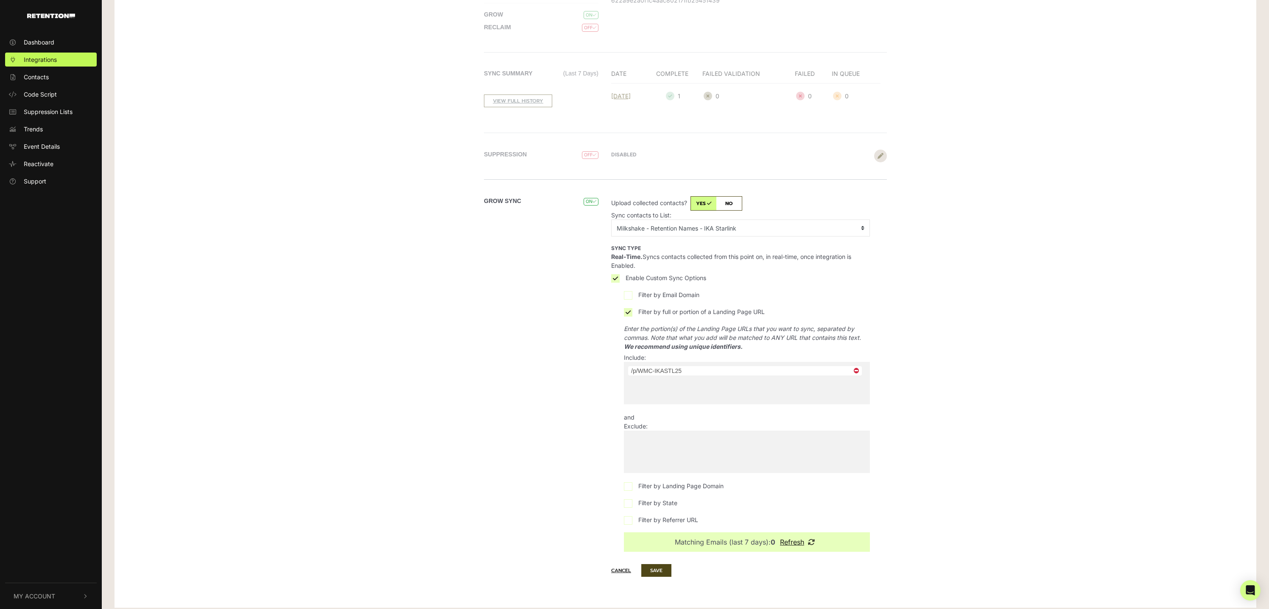
scroll to position [110, 0]
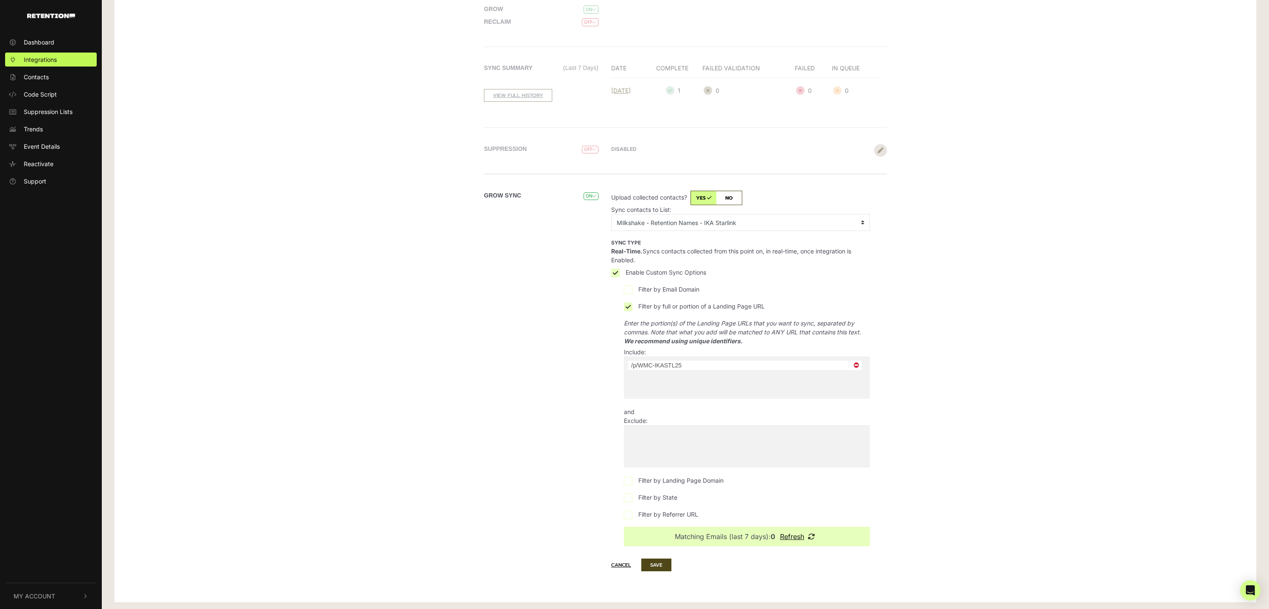
drag, startPoint x: 854, startPoint y: 363, endPoint x: 732, endPoint y: 375, distance: 122.3
click at [854, 363] on span "×" at bounding box center [856, 365] width 10 height 8
click at [668, 371] on span at bounding box center [747, 378] width 246 height 42
select select "/p/WMC-IKASTL25"
click at [854, 365] on span "×" at bounding box center [856, 365] width 10 height 8
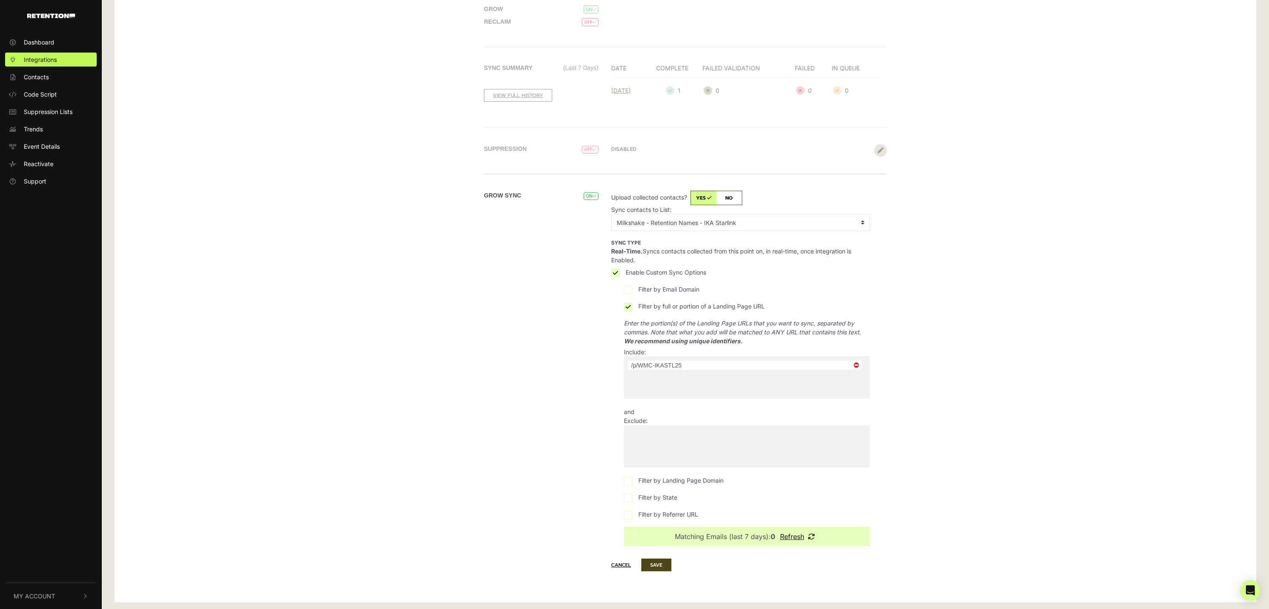
select select
type input "WMC-IKASTL25"
select select "WMC-IKASTL25"
click at [664, 566] on button "SAVE" at bounding box center [656, 565] width 30 height 13
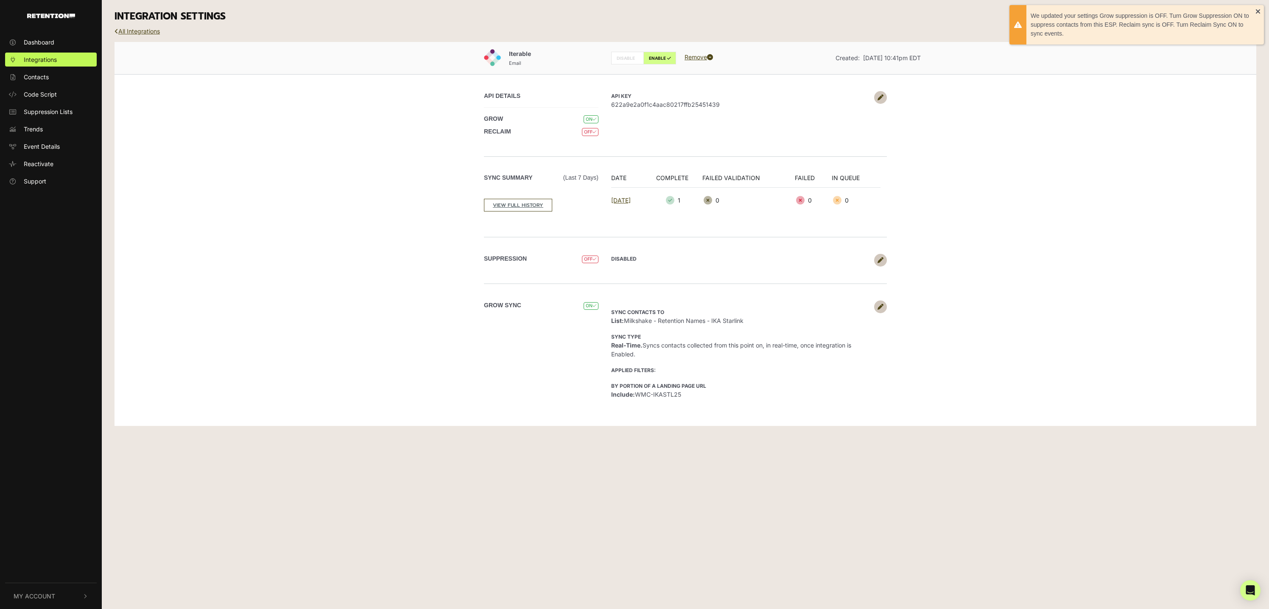
click at [148, 27] on div "INTEGRATION SETTINGS" at bounding box center [685, 16] width 1155 height 33
drag, startPoint x: 146, startPoint y: 30, endPoint x: 35, endPoint y: 133, distance: 151.6
click at [146, 30] on link "All Integrations" at bounding box center [137, 31] width 45 height 7
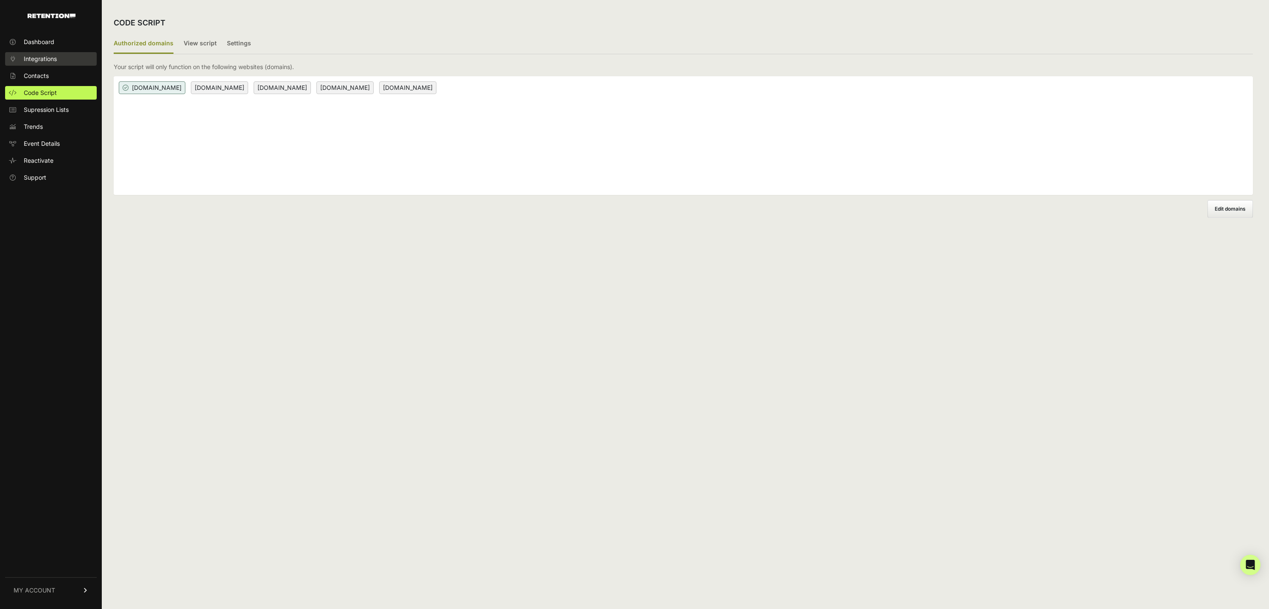
drag, startPoint x: 50, startPoint y: 72, endPoint x: 50, endPoint y: 64, distance: 7.6
click at [50, 72] on link "Contacts" at bounding box center [51, 76] width 92 height 14
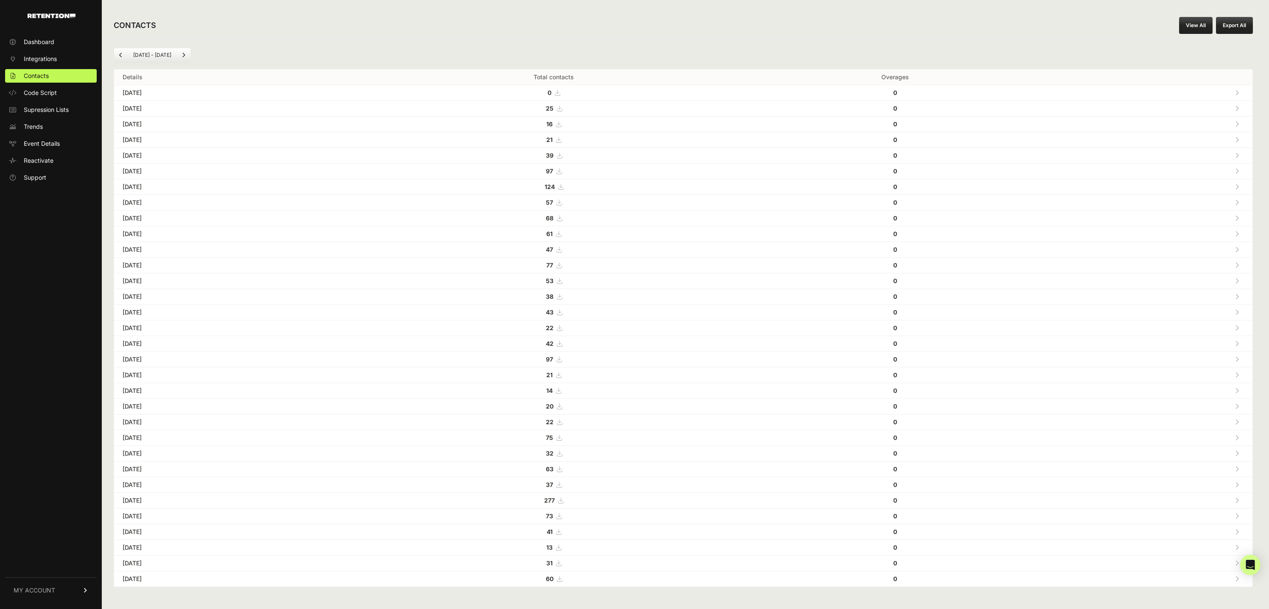
click at [50, 59] on span "Integrations" at bounding box center [40, 59] width 33 height 8
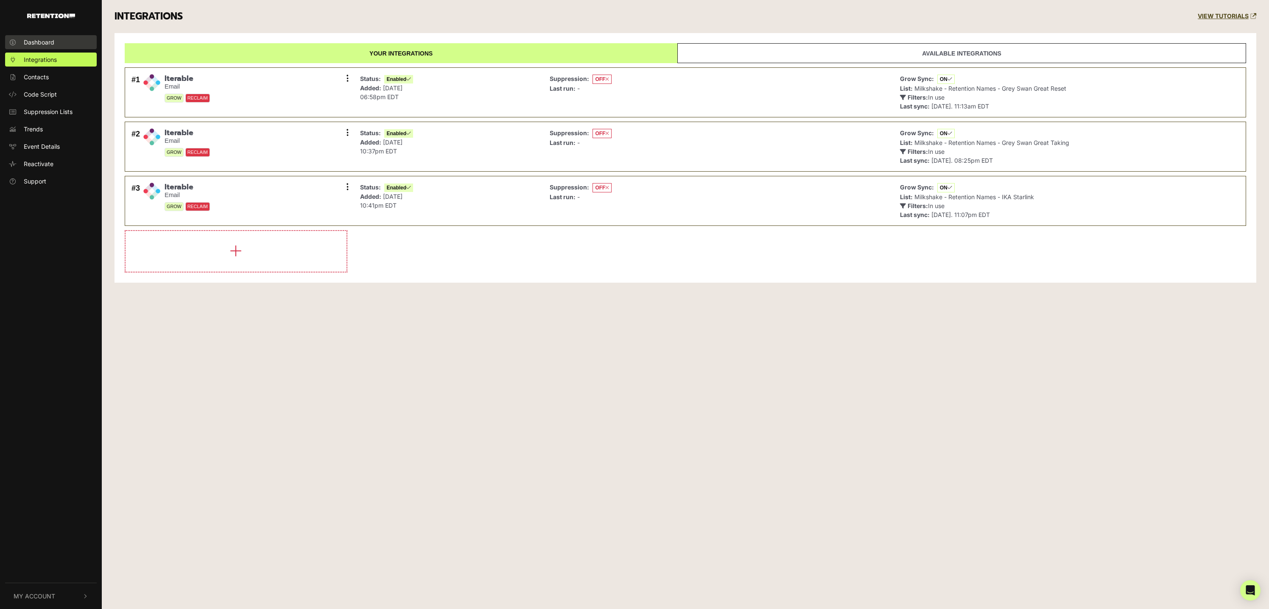
click at [46, 42] on span "Dashboard" at bounding box center [39, 42] width 31 height 9
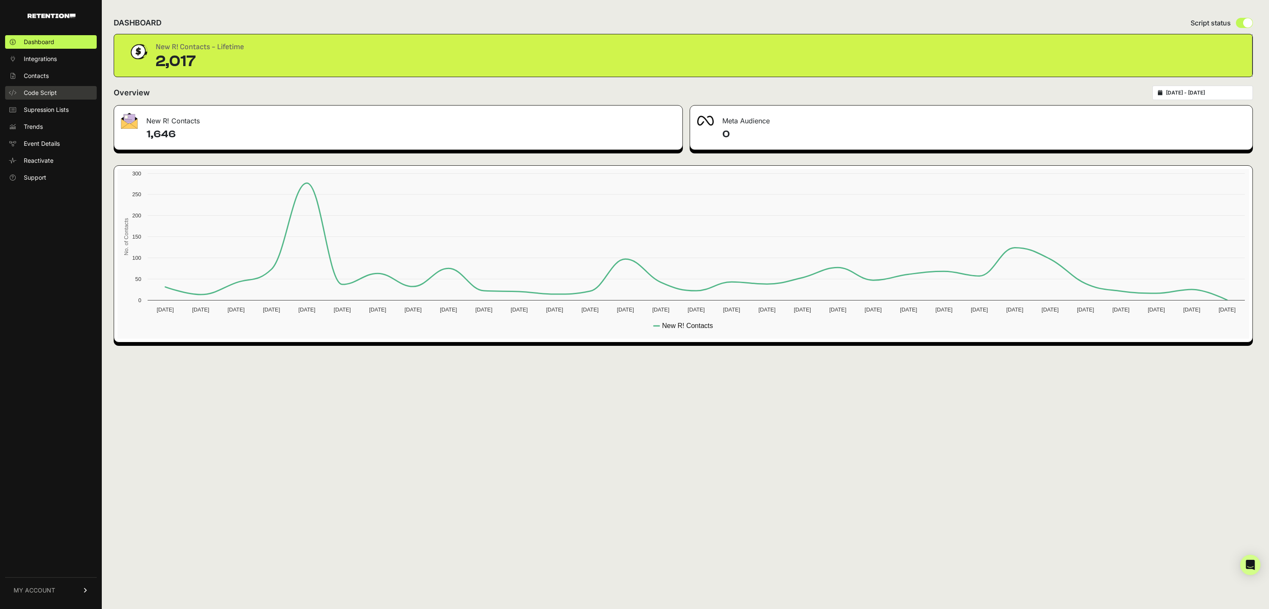
click at [42, 89] on span "Code Script" at bounding box center [40, 93] width 33 height 8
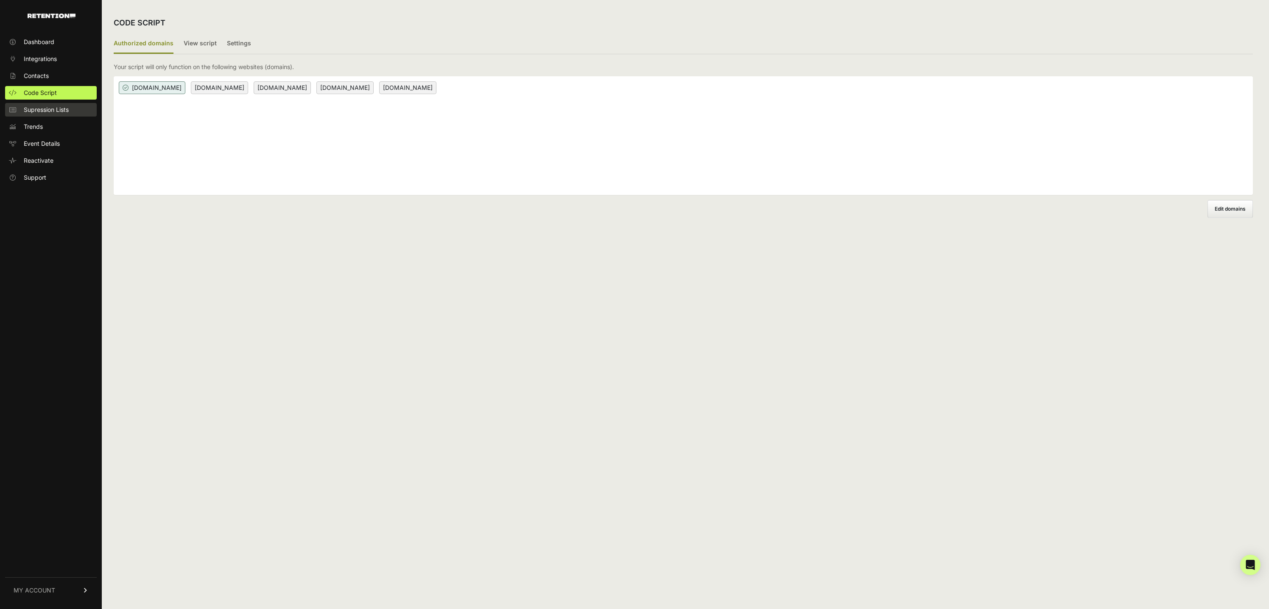
click at [57, 109] on span "Supression Lists" at bounding box center [46, 110] width 45 height 8
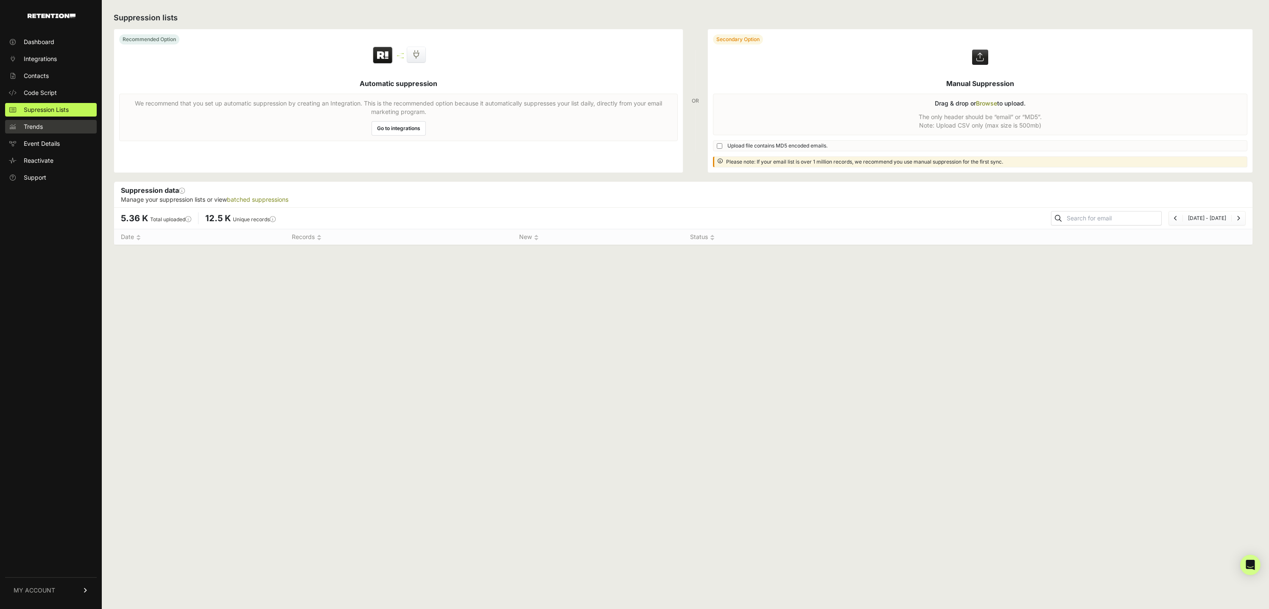
click at [34, 131] on link "Trends" at bounding box center [51, 127] width 92 height 14
click at [40, 89] on span "Code Script" at bounding box center [40, 93] width 33 height 8
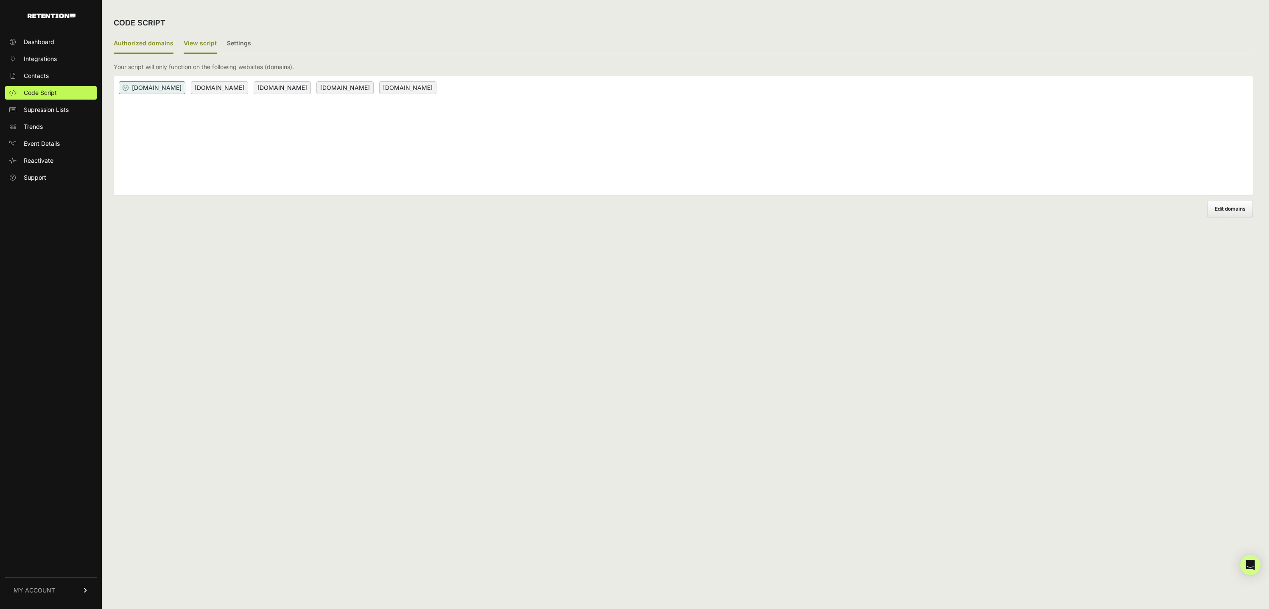
click at [197, 38] on label "View script" at bounding box center [200, 44] width 33 height 20
click at [0, 0] on input "View script" at bounding box center [0, 0] width 0 height 0
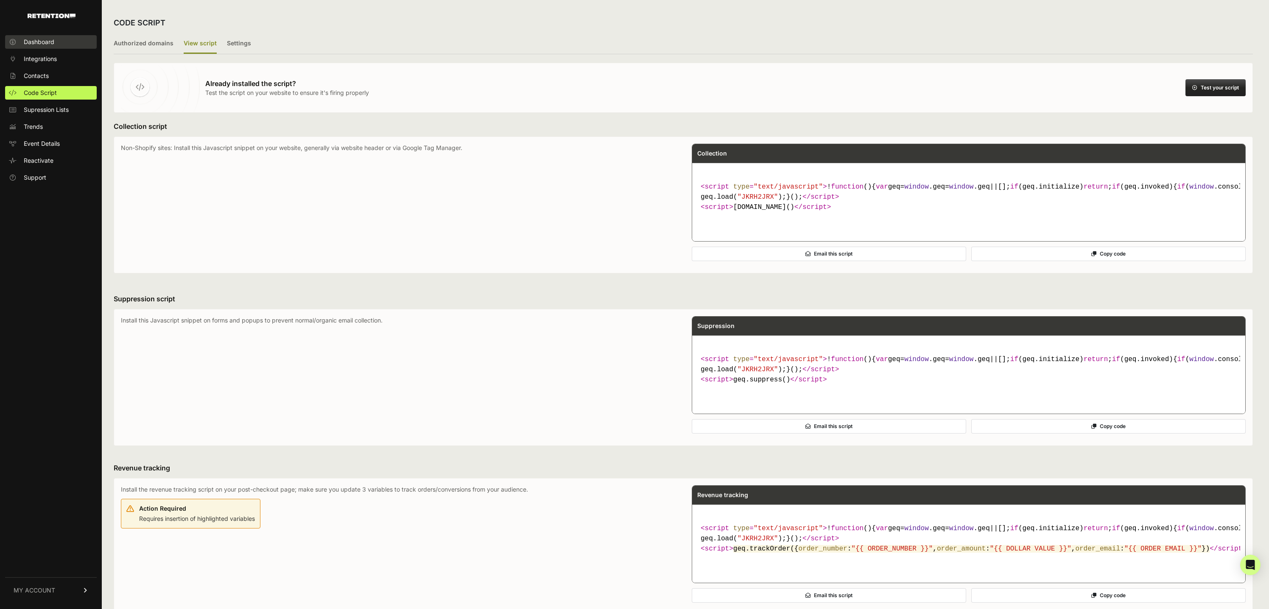
click at [63, 36] on link "Dashboard" at bounding box center [51, 42] width 92 height 14
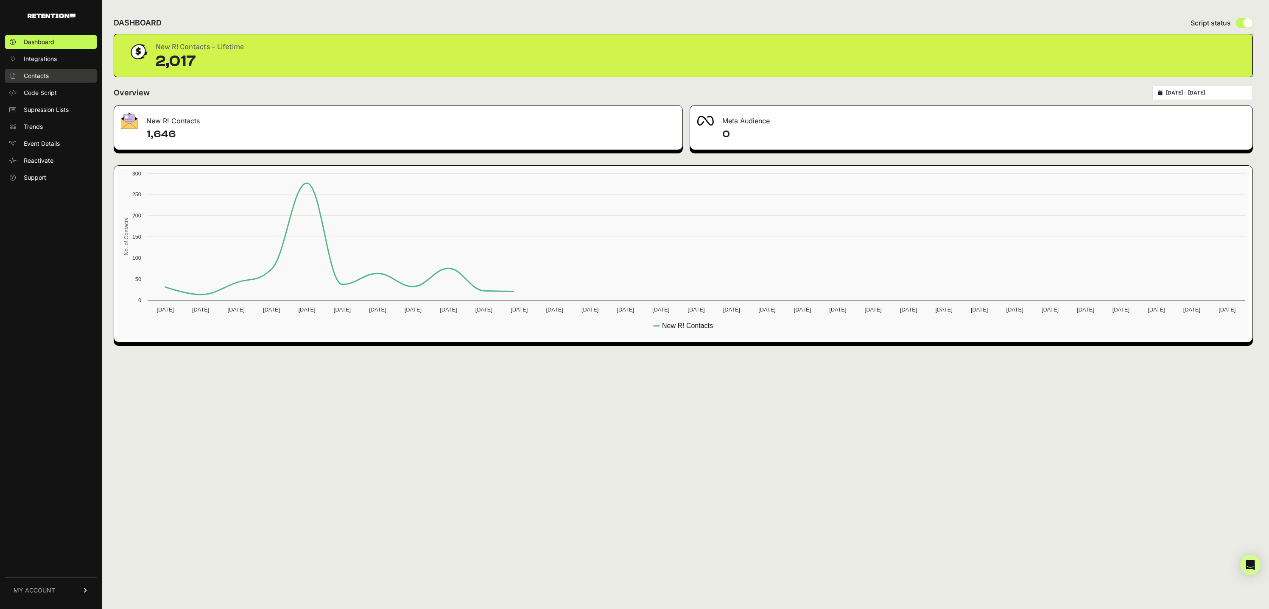
click at [52, 75] on link "Contacts" at bounding box center [51, 76] width 92 height 14
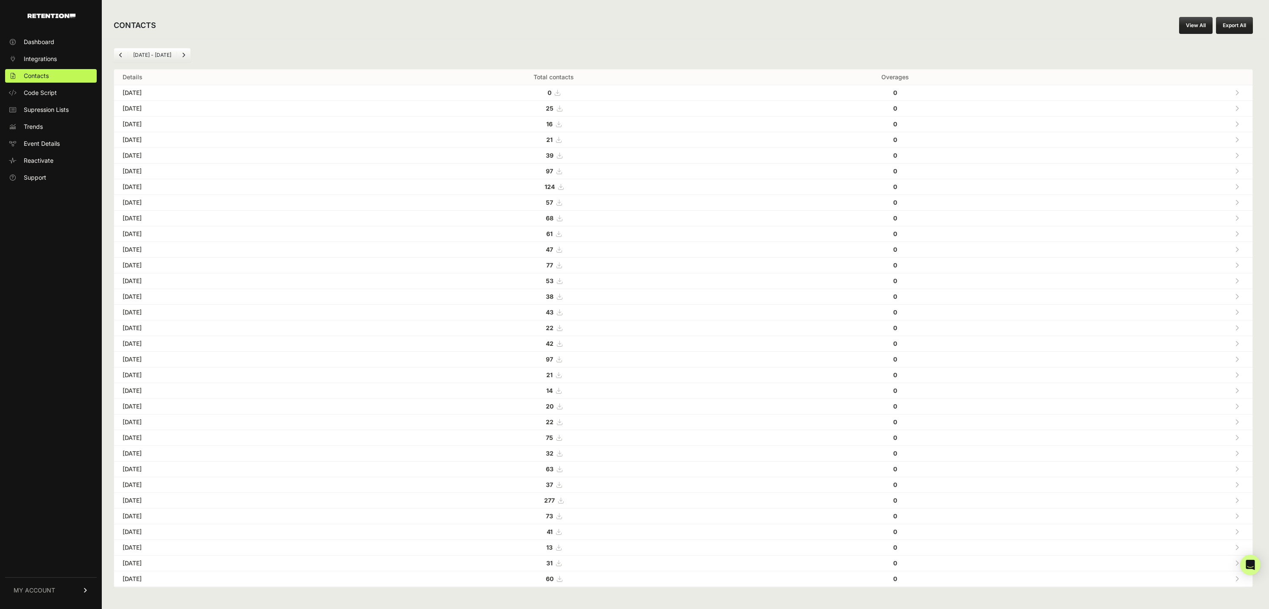
click at [562, 108] on icon at bounding box center [559, 109] width 5 height 6
click at [649, 37] on div "CONTACTS View All Export All" at bounding box center [683, 25] width 1163 height 27
click at [627, 102] on td "25" at bounding box center [554, 109] width 384 height 16
click at [607, 29] on div "CONTACTS View All Export All" at bounding box center [683, 25] width 1163 height 27
click at [51, 47] on link "Dashboard" at bounding box center [51, 42] width 92 height 14
